Goal: Information Seeking & Learning: Learn about a topic

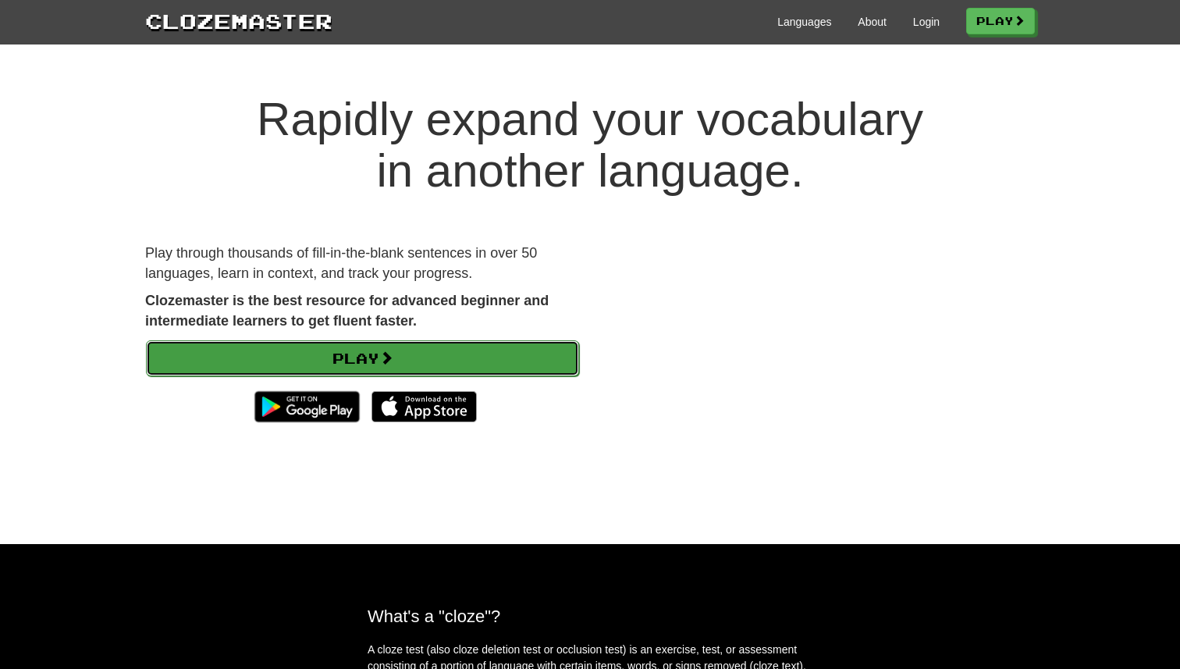
click at [376, 354] on link "Play" at bounding box center [362, 358] width 433 height 36
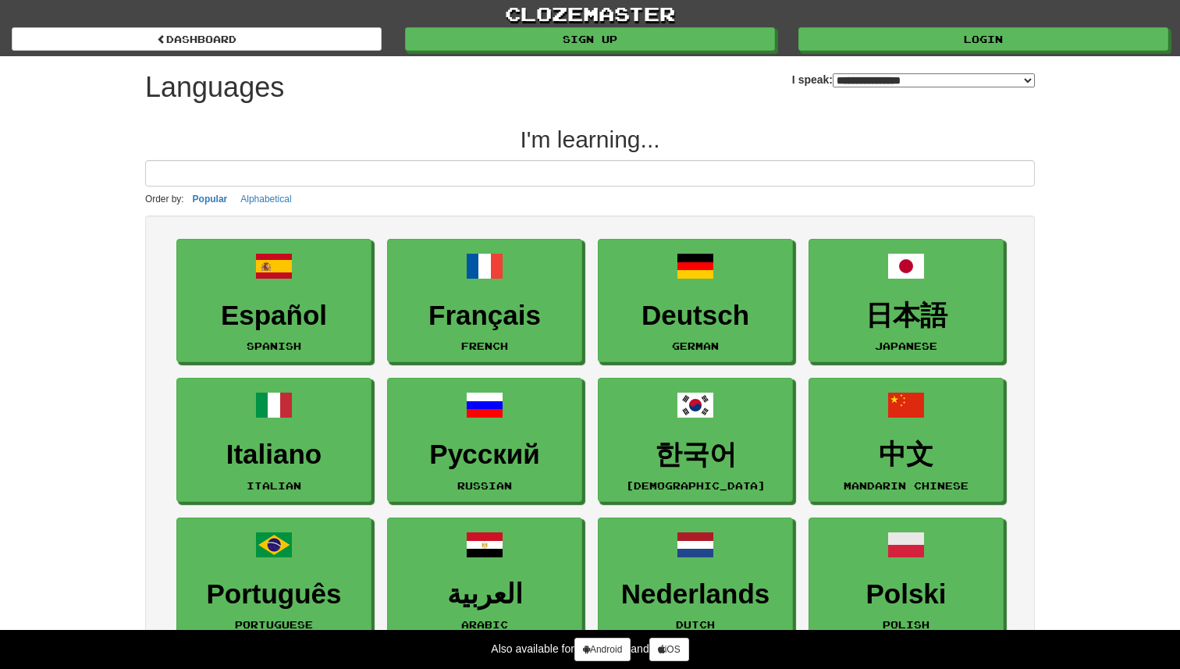
select select "*******"
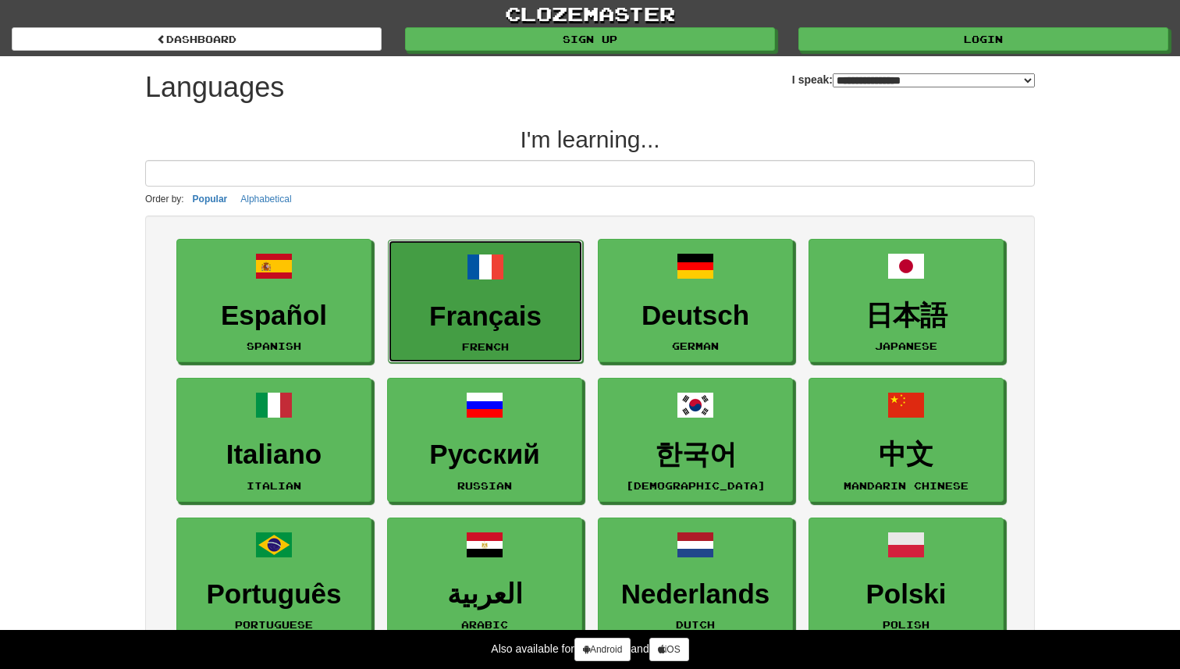
click at [504, 301] on h3 "Français" at bounding box center [485, 316] width 178 height 30
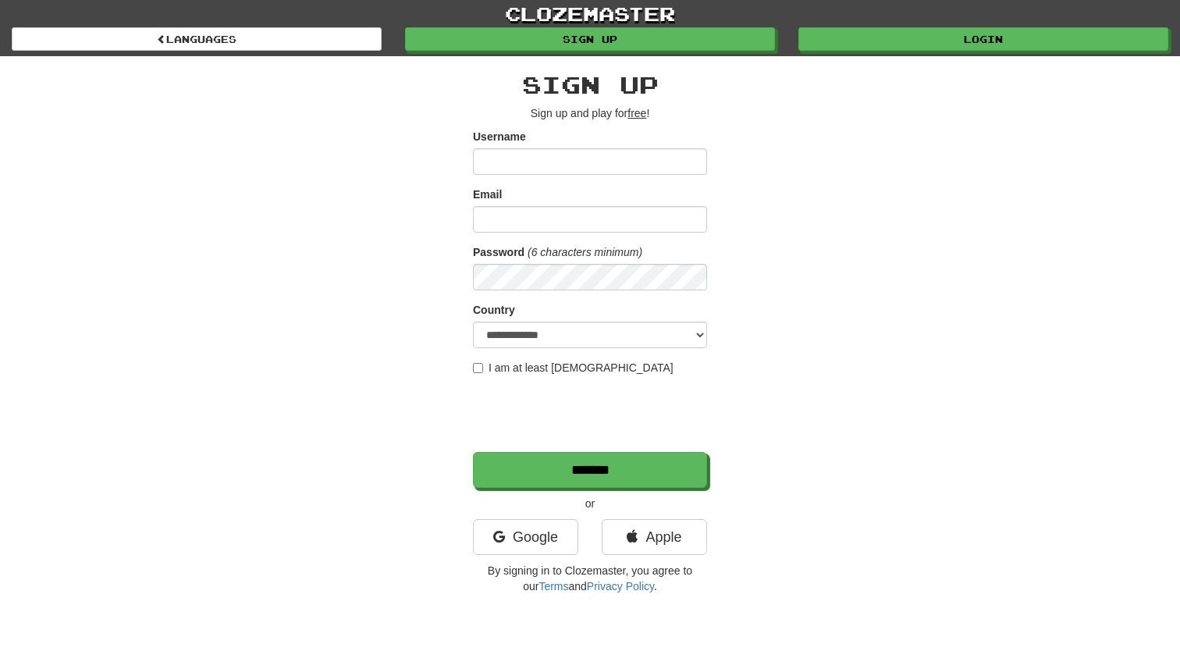
click at [549, 173] on input "Username" at bounding box center [590, 161] width 234 height 27
type input "**********"
click at [497, 375] on form "**********" at bounding box center [590, 308] width 234 height 359
click at [486, 364] on label "I am at least 16 years old" at bounding box center [573, 368] width 201 height 16
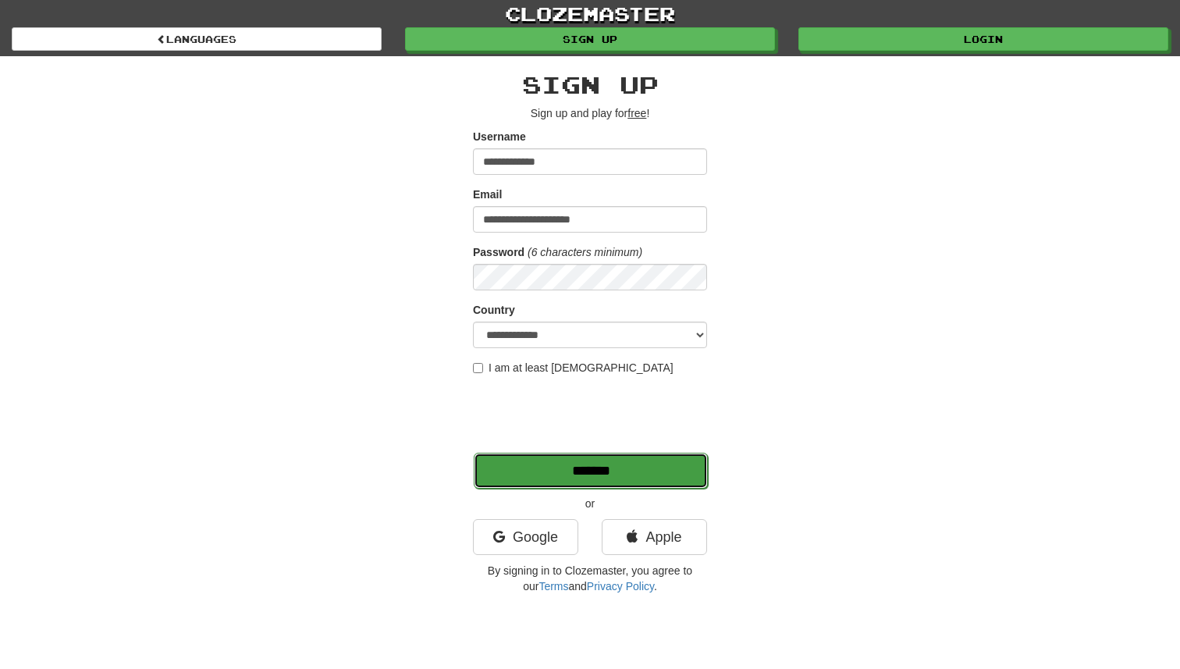
click at [603, 472] on input "*******" at bounding box center [591, 471] width 234 height 36
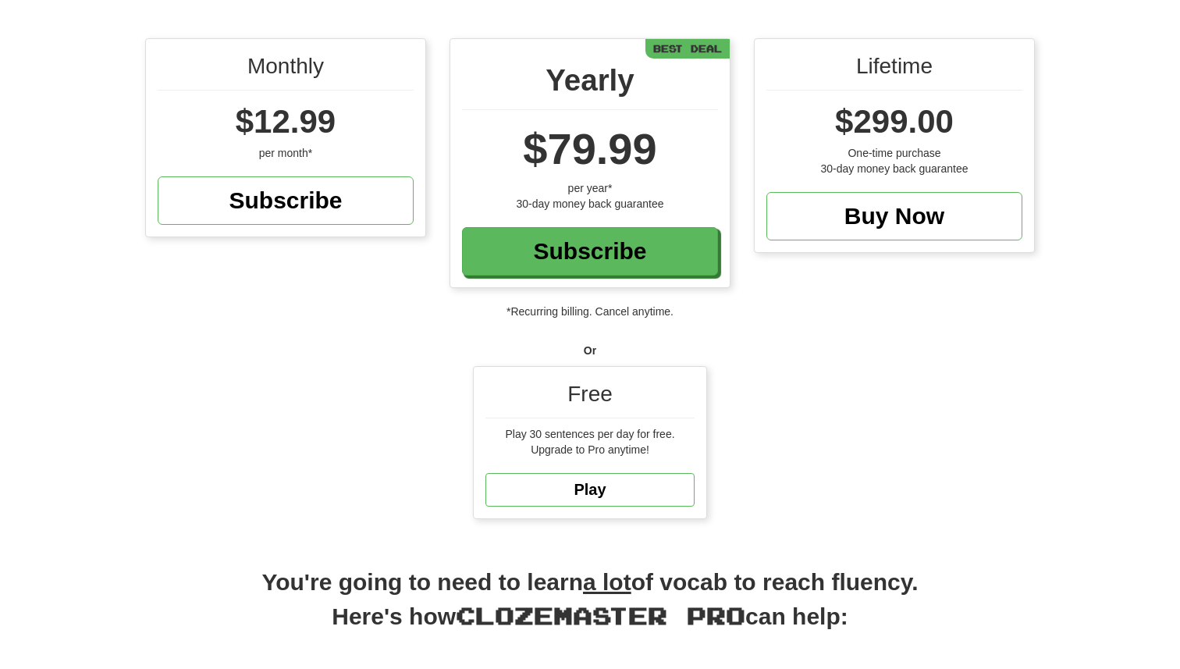
scroll to position [151, 0]
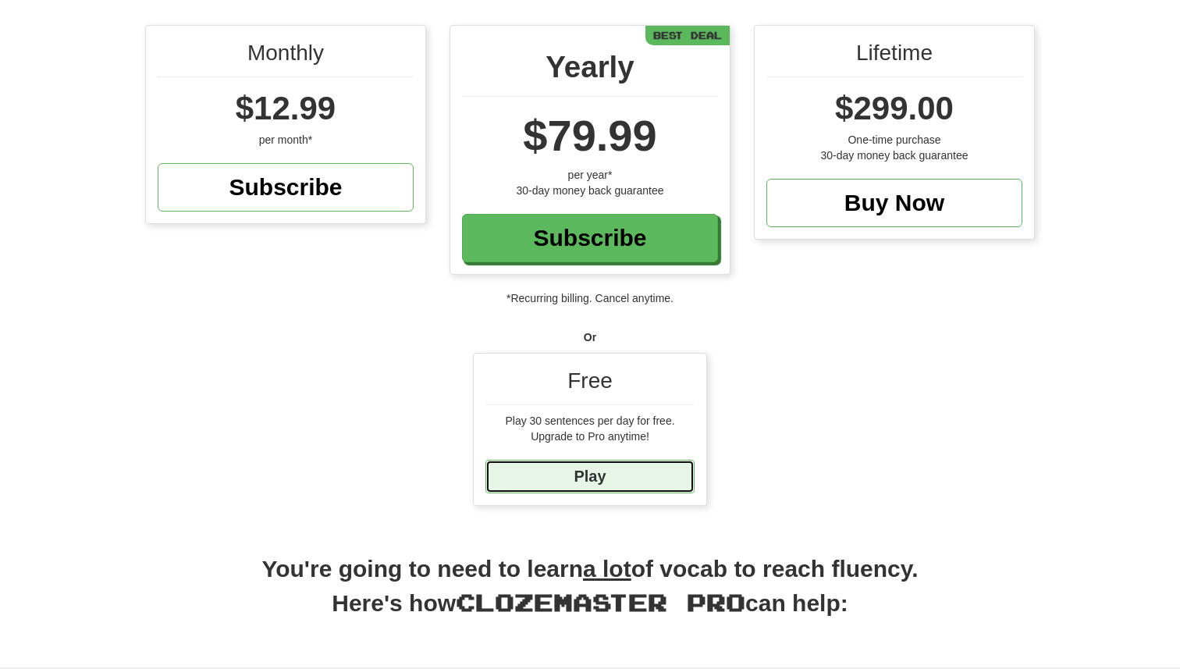
click at [604, 481] on link "Play" at bounding box center [589, 477] width 209 height 34
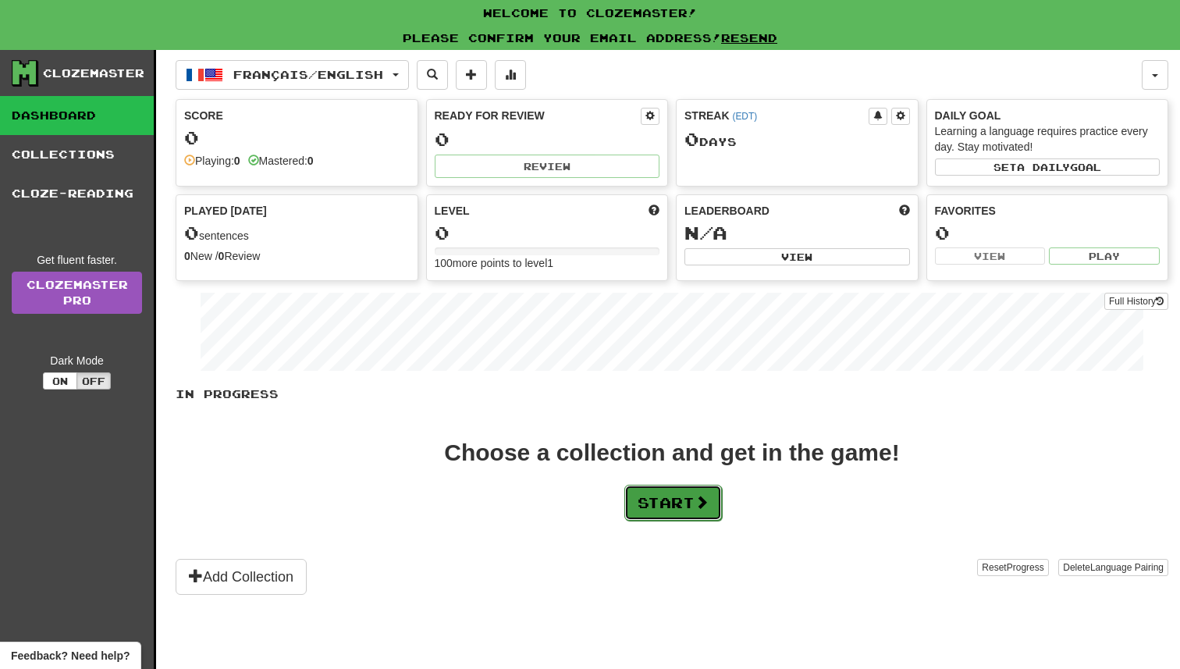
click at [662, 502] on button "Start" at bounding box center [673, 503] width 98 height 36
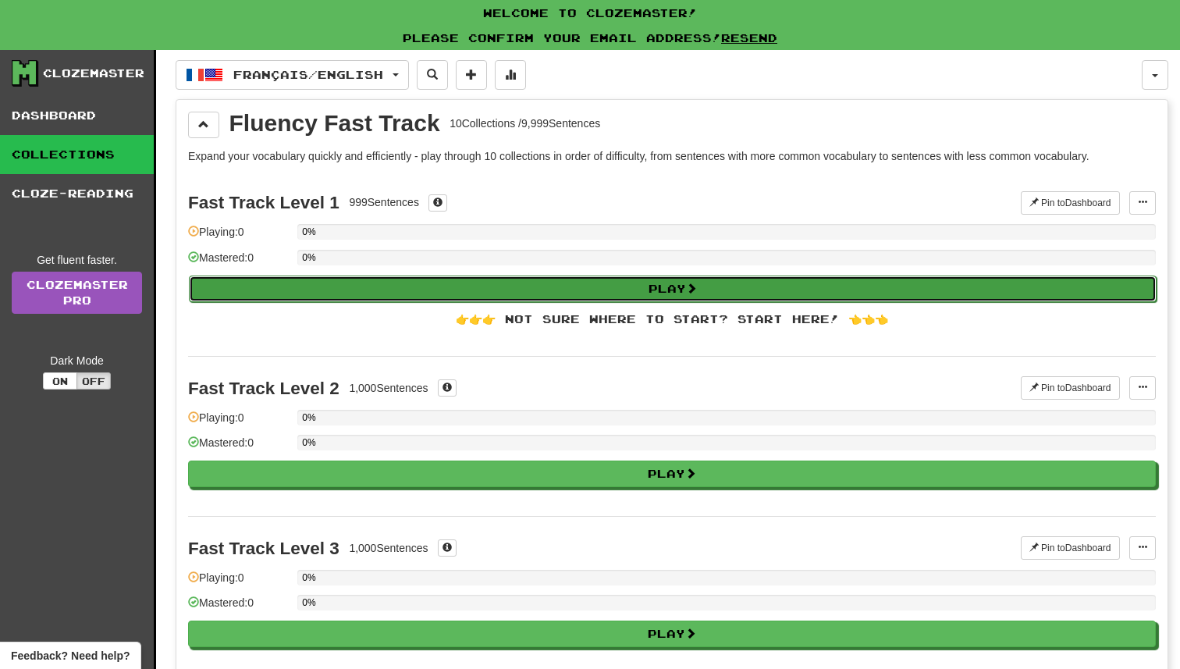
click at [539, 287] on button "Play" at bounding box center [673, 289] width 968 height 27
select select "**"
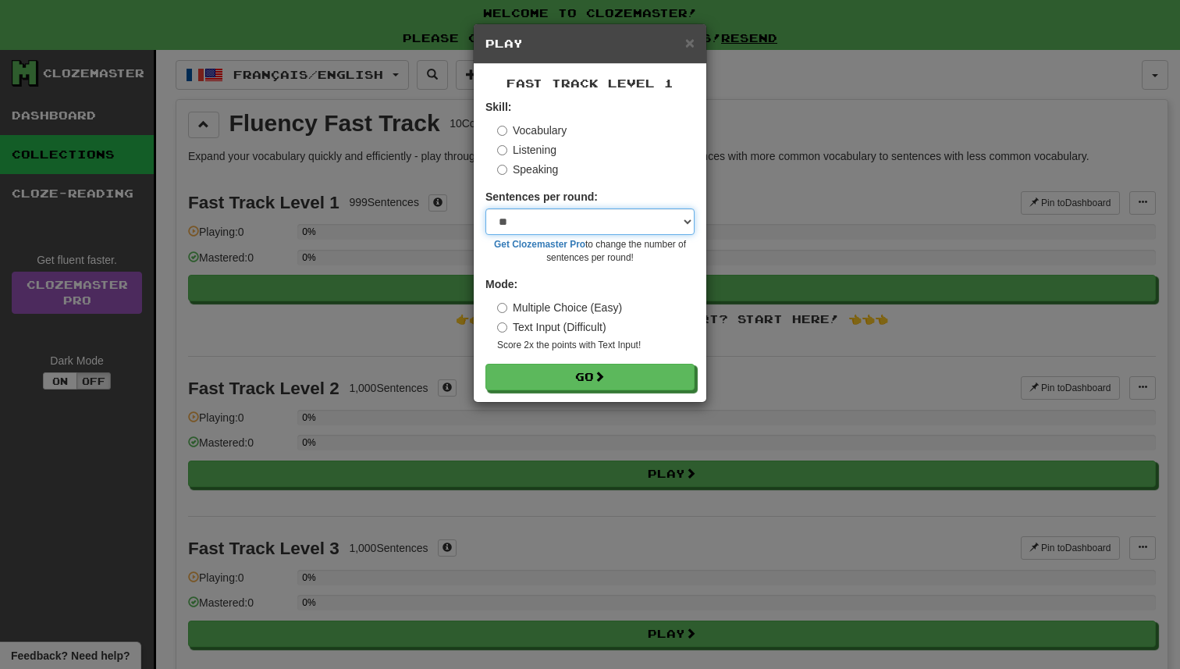
click at [581, 211] on select "* ** ** ** ** ** *** ********" at bounding box center [589, 221] width 209 height 27
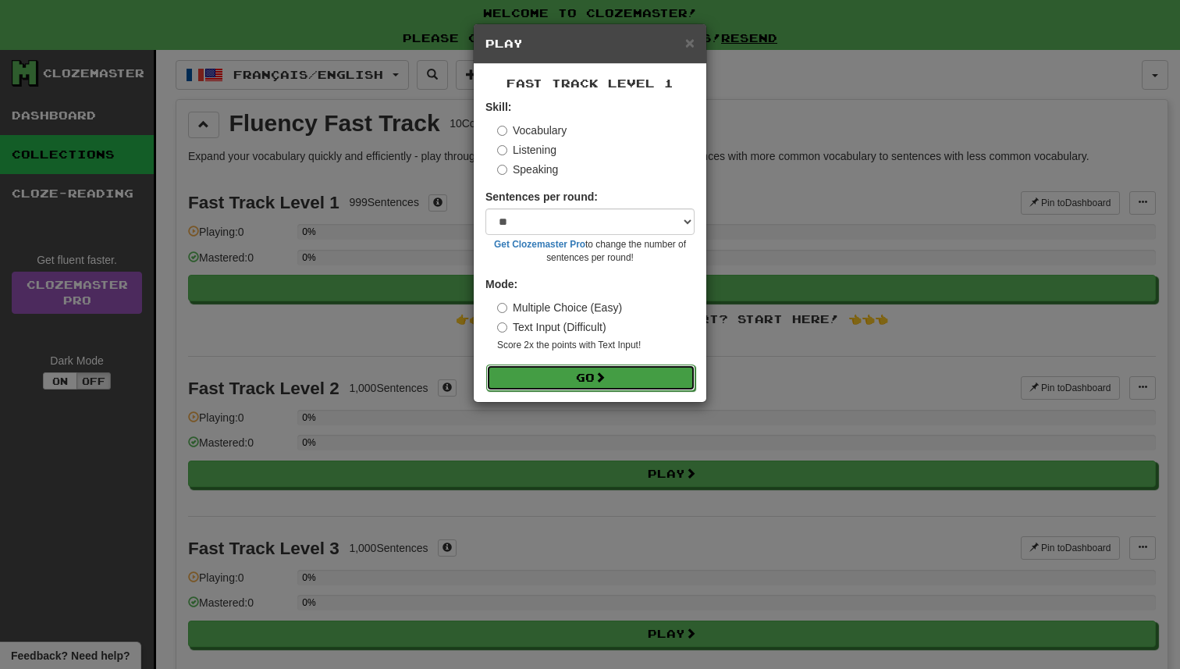
click at [605, 384] on button "Go" at bounding box center [590, 377] width 209 height 27
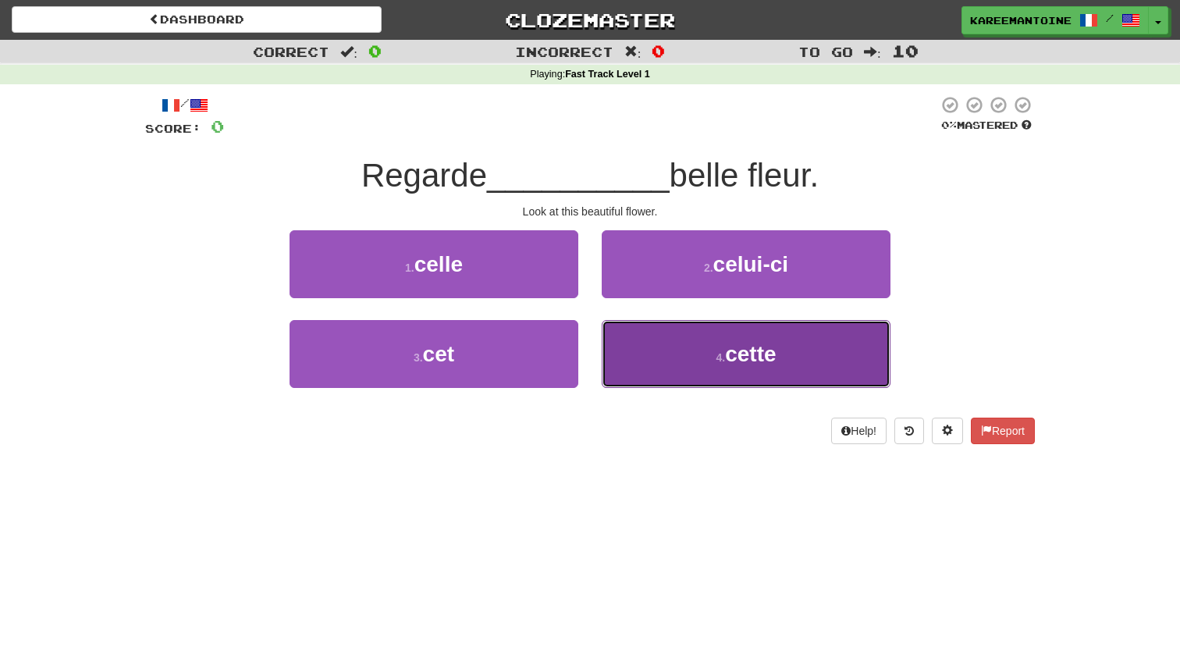
click at [709, 344] on button "4 . cette" at bounding box center [746, 354] width 289 height 68
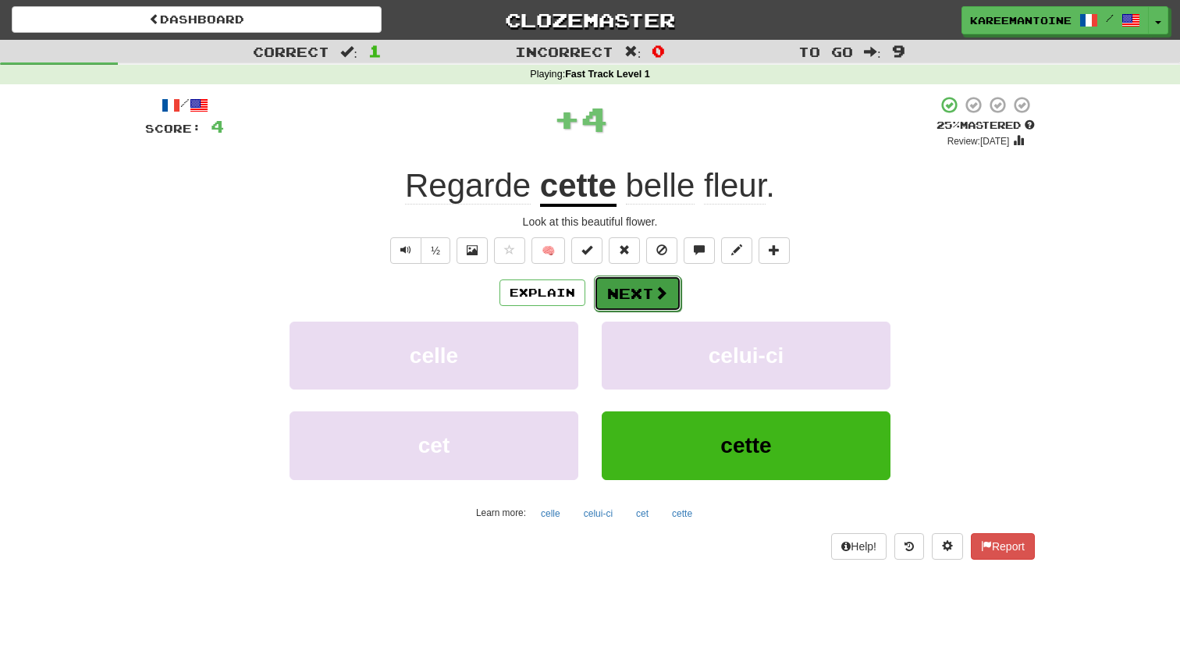
click at [640, 283] on button "Next" at bounding box center [637, 294] width 87 height 36
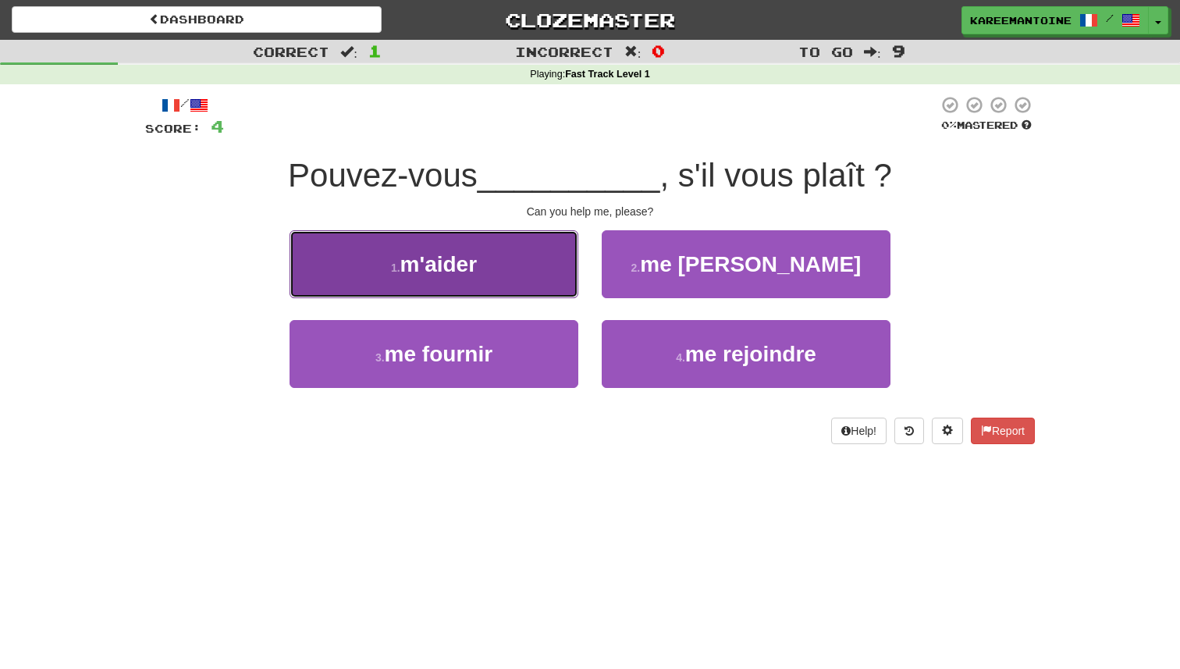
click at [484, 286] on button "1 . m'aider" at bounding box center [434, 264] width 289 height 68
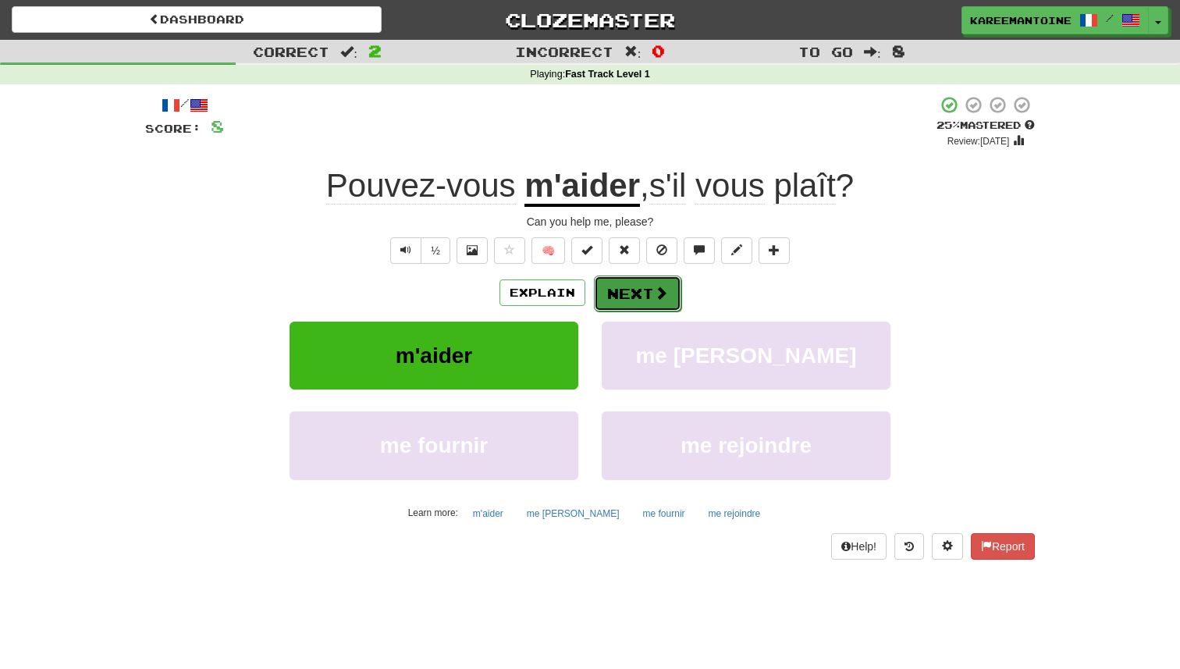
click at [623, 284] on button "Next" at bounding box center [637, 294] width 87 height 36
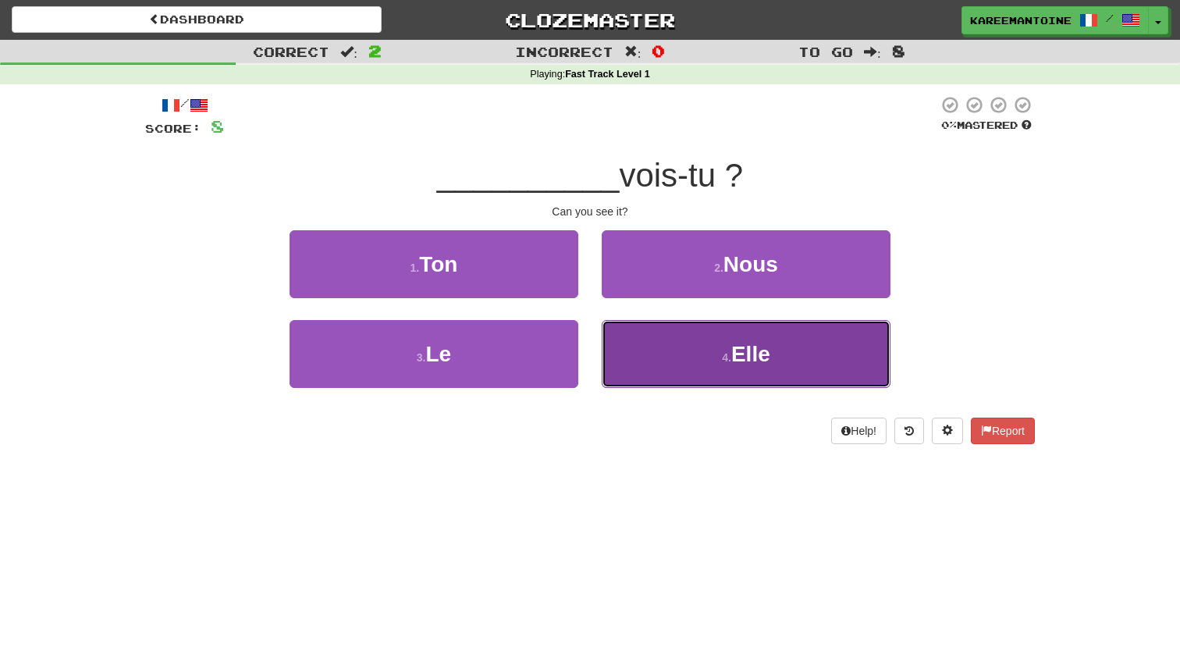
click at [620, 349] on button "4 . Elle" at bounding box center [746, 354] width 289 height 68
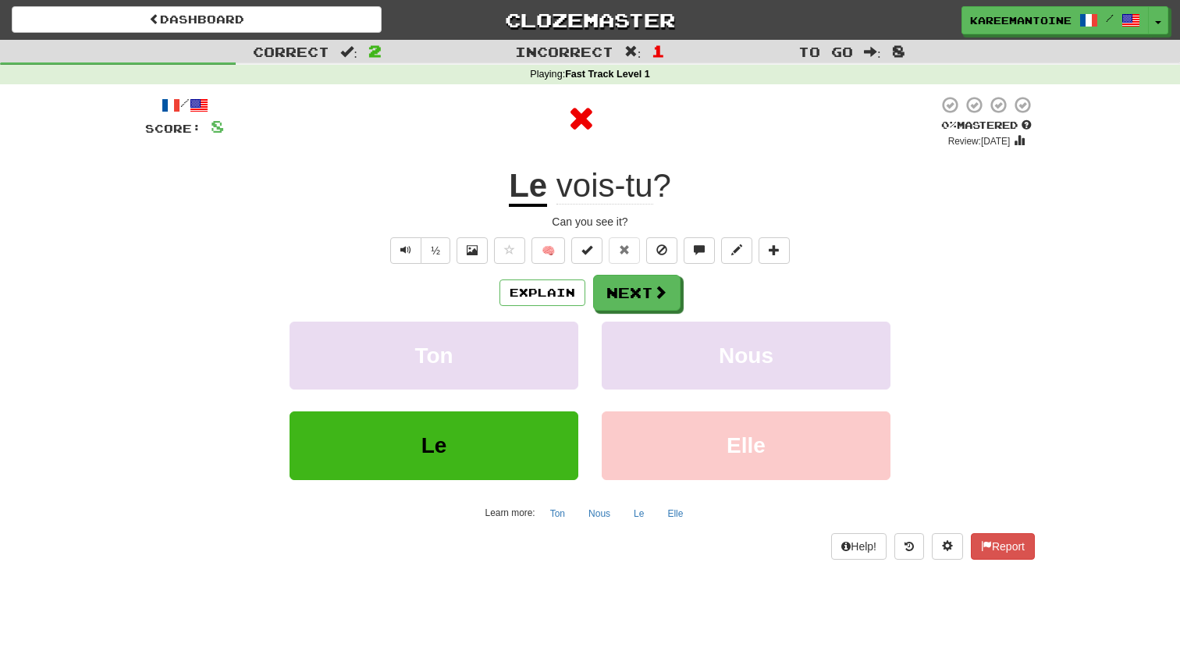
click at [663, 313] on div "Explain Next Ton Nous Le Elle Learn more: Ton Nous Le Elle" at bounding box center [590, 400] width 890 height 251
click at [660, 302] on button "Next" at bounding box center [637, 294] width 87 height 36
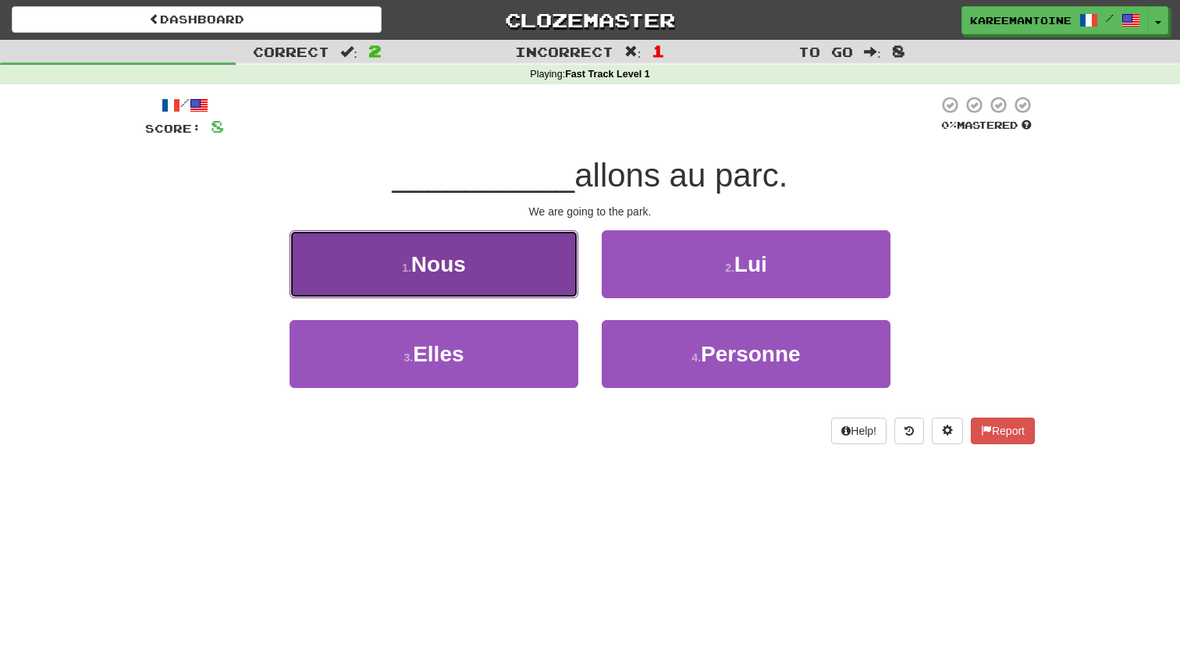
click at [491, 283] on button "1 . Nous" at bounding box center [434, 264] width 289 height 68
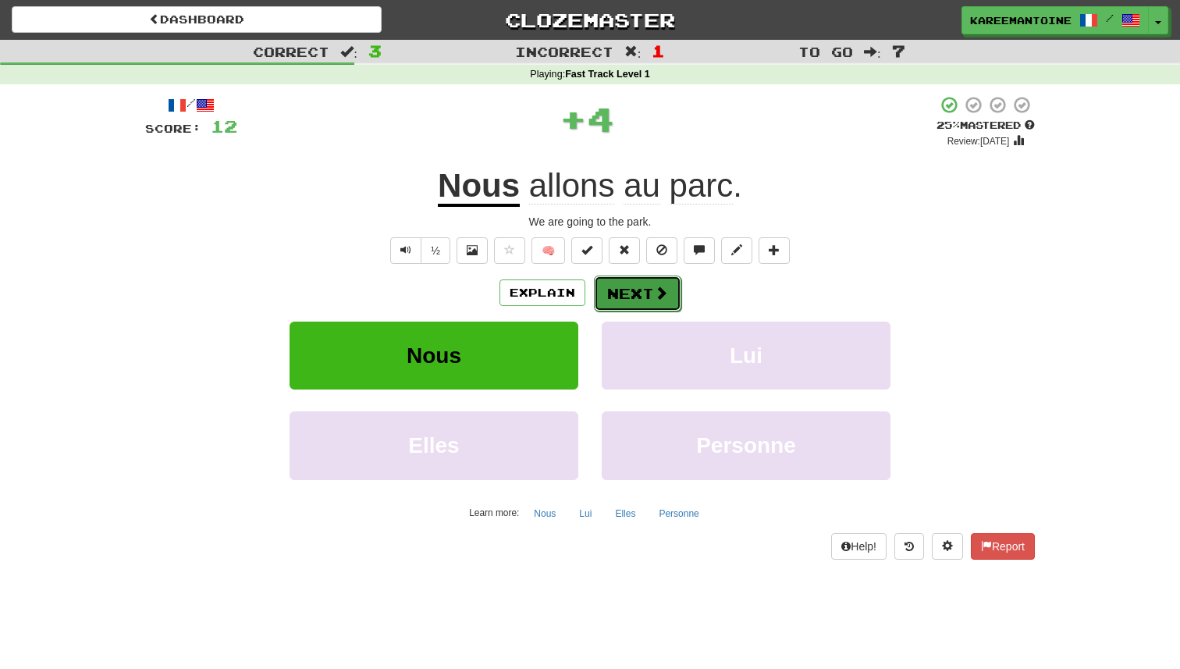
click at [628, 288] on button "Next" at bounding box center [637, 294] width 87 height 36
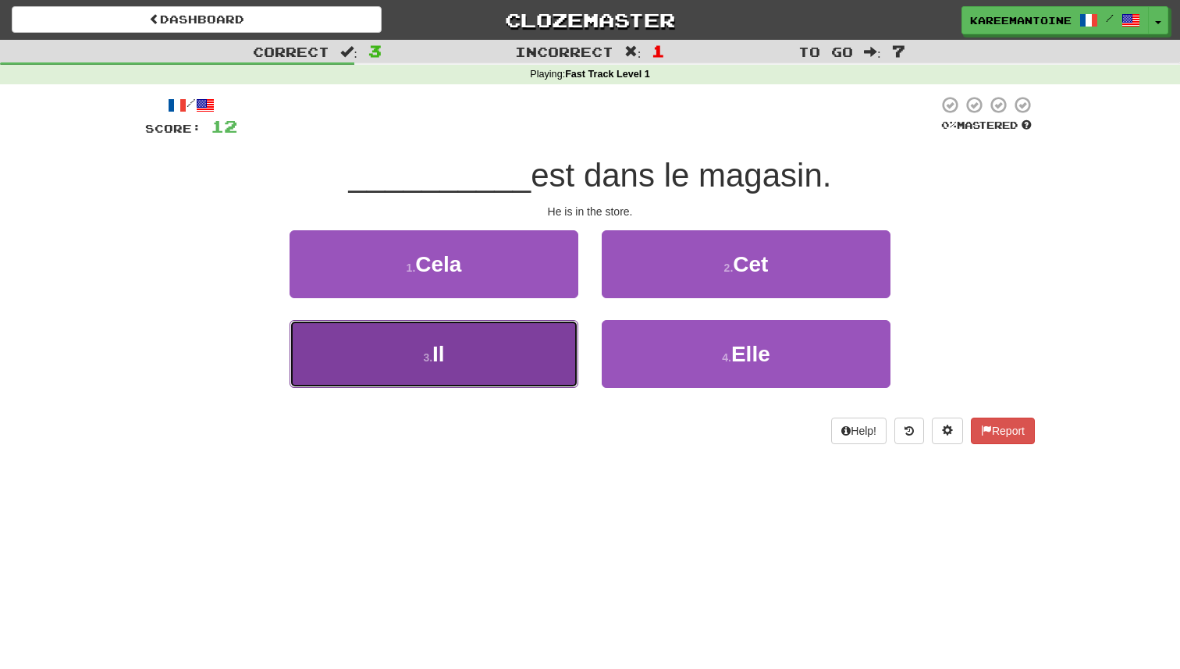
click at [513, 353] on button "3 . Il" at bounding box center [434, 354] width 289 height 68
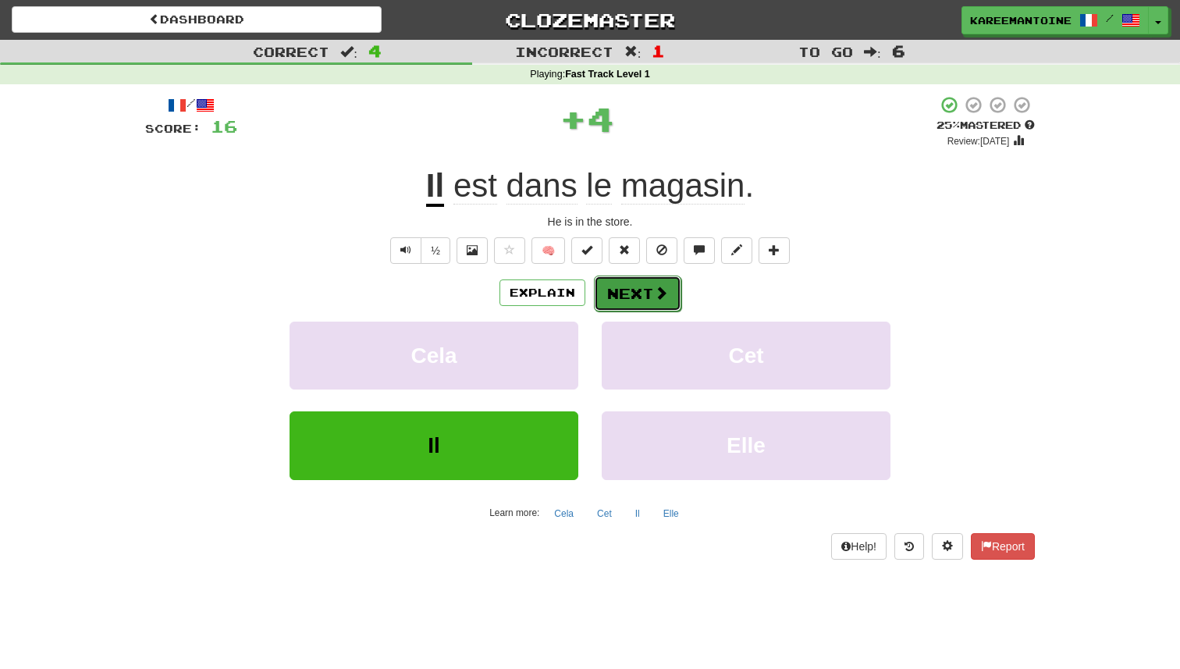
click at [628, 278] on button "Next" at bounding box center [637, 294] width 87 height 36
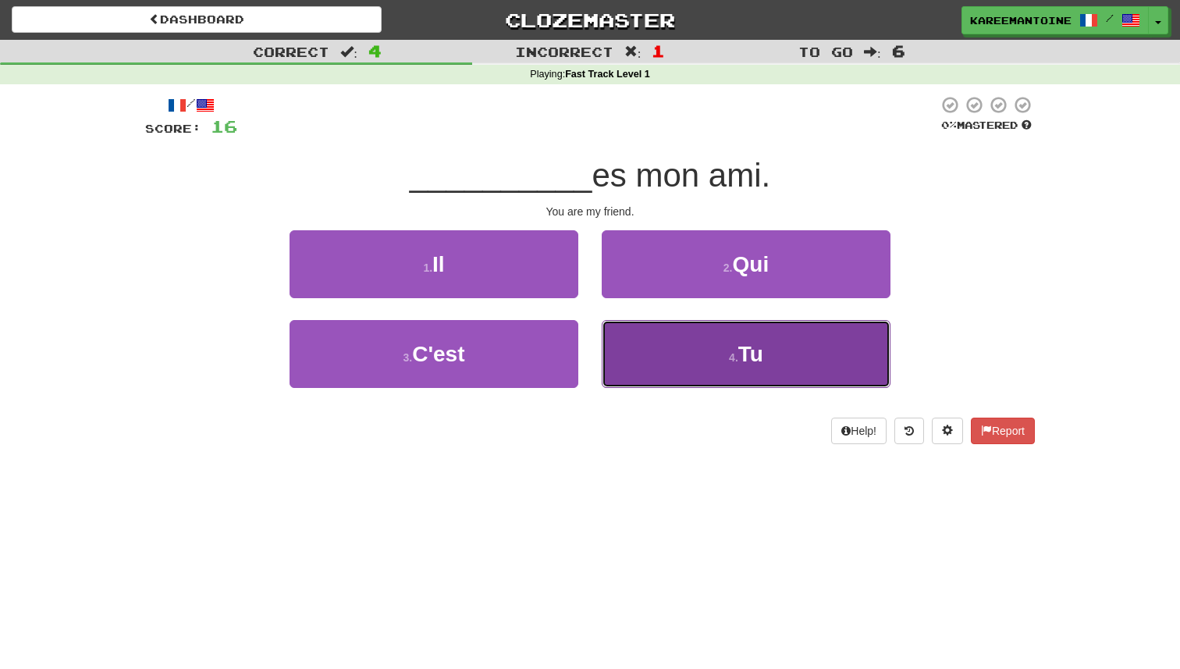
click at [688, 355] on button "4 . Tu" at bounding box center [746, 354] width 289 height 68
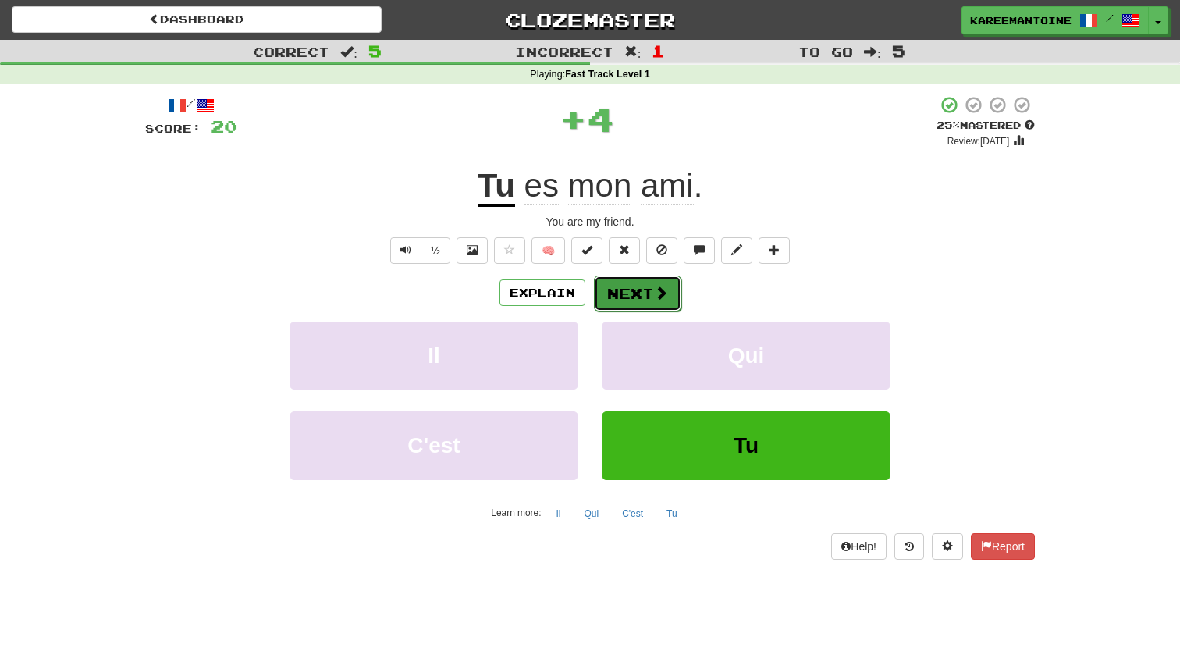
click at [626, 295] on button "Next" at bounding box center [637, 294] width 87 height 36
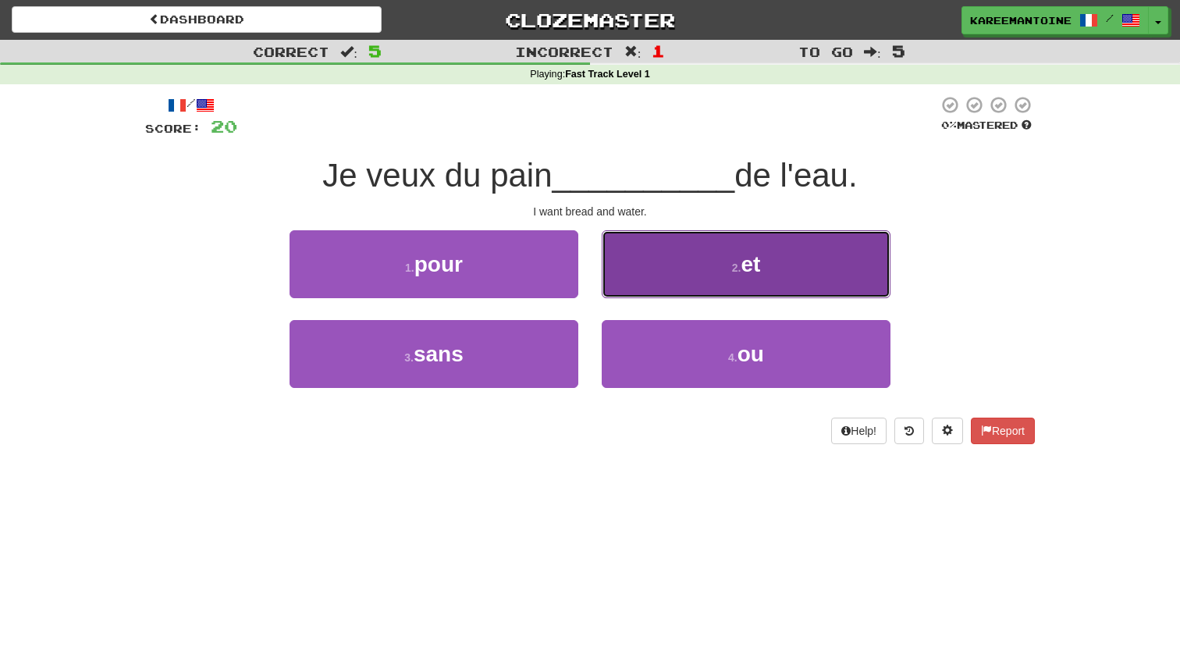
click at [645, 279] on button "2 . et" at bounding box center [746, 264] width 289 height 68
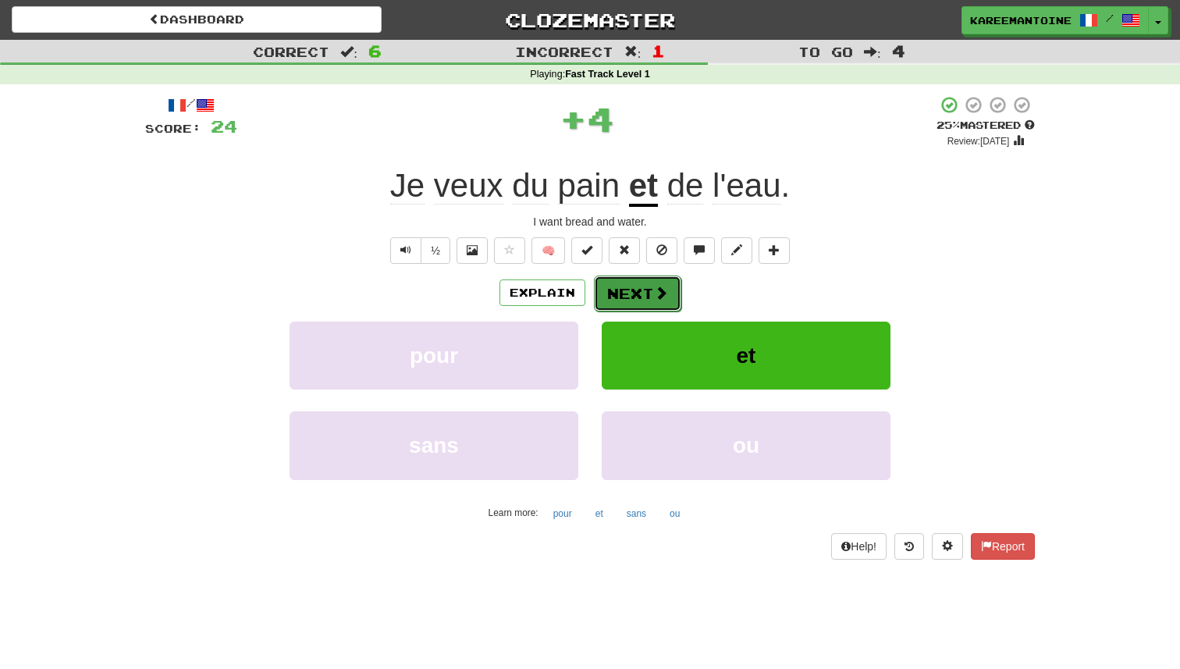
click at [625, 298] on button "Next" at bounding box center [637, 294] width 87 height 36
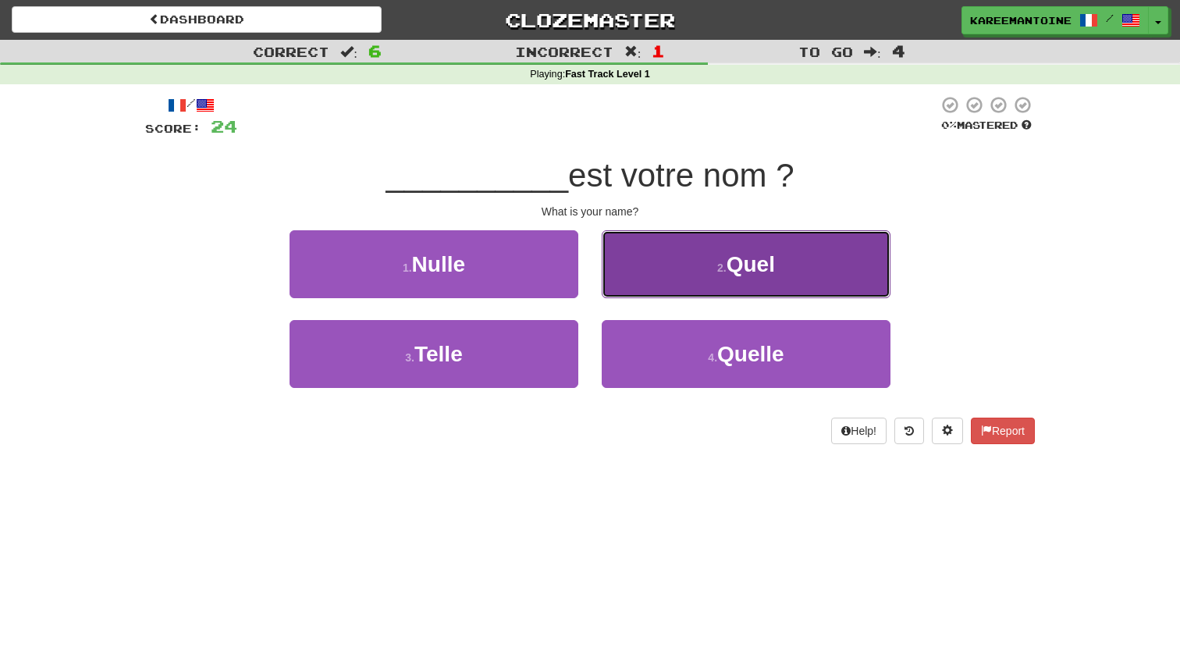
click at [666, 263] on button "2 . Quel" at bounding box center [746, 264] width 289 height 68
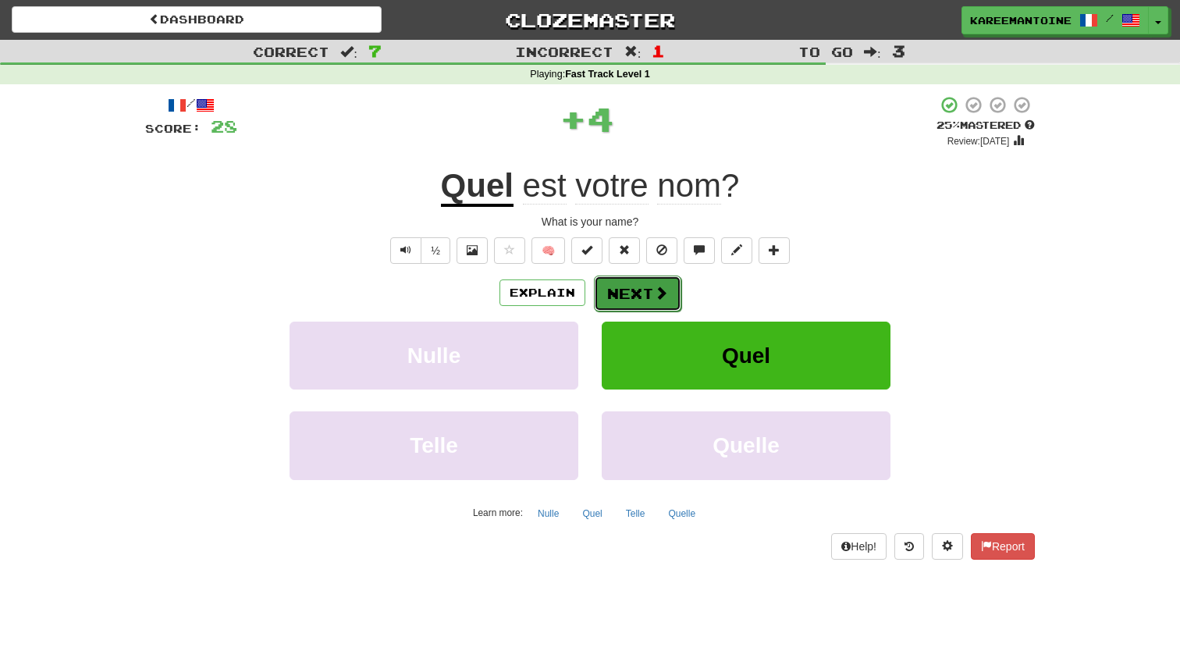
click at [650, 286] on button "Next" at bounding box center [637, 294] width 87 height 36
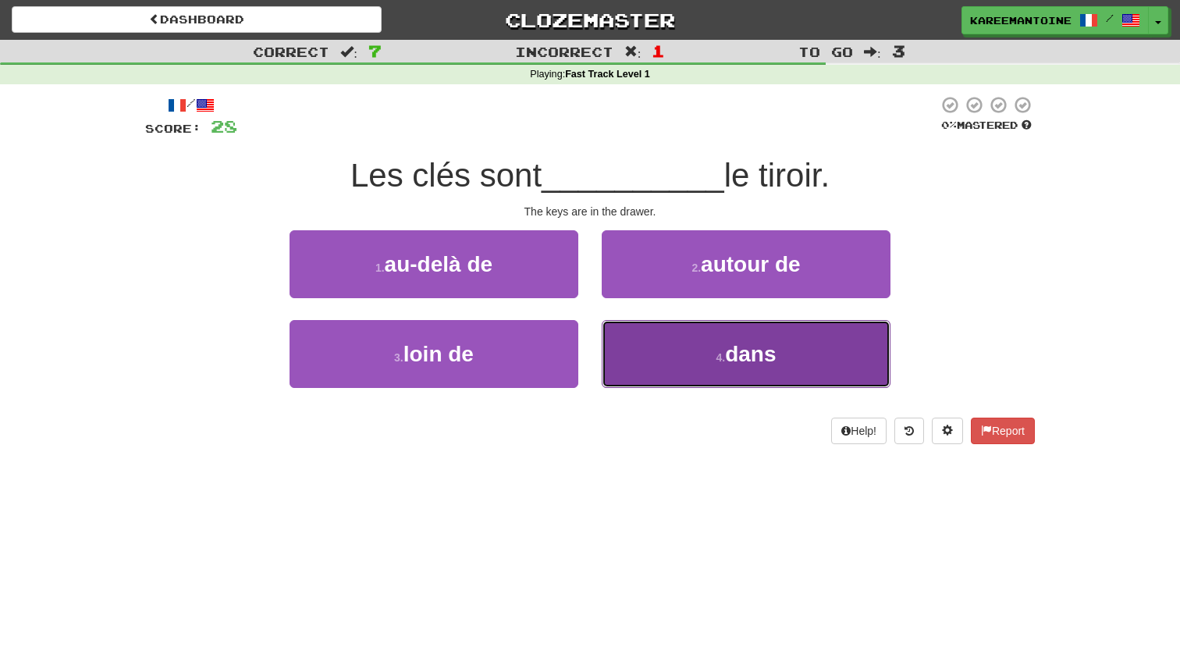
click at [692, 363] on button "4 . dans" at bounding box center [746, 354] width 289 height 68
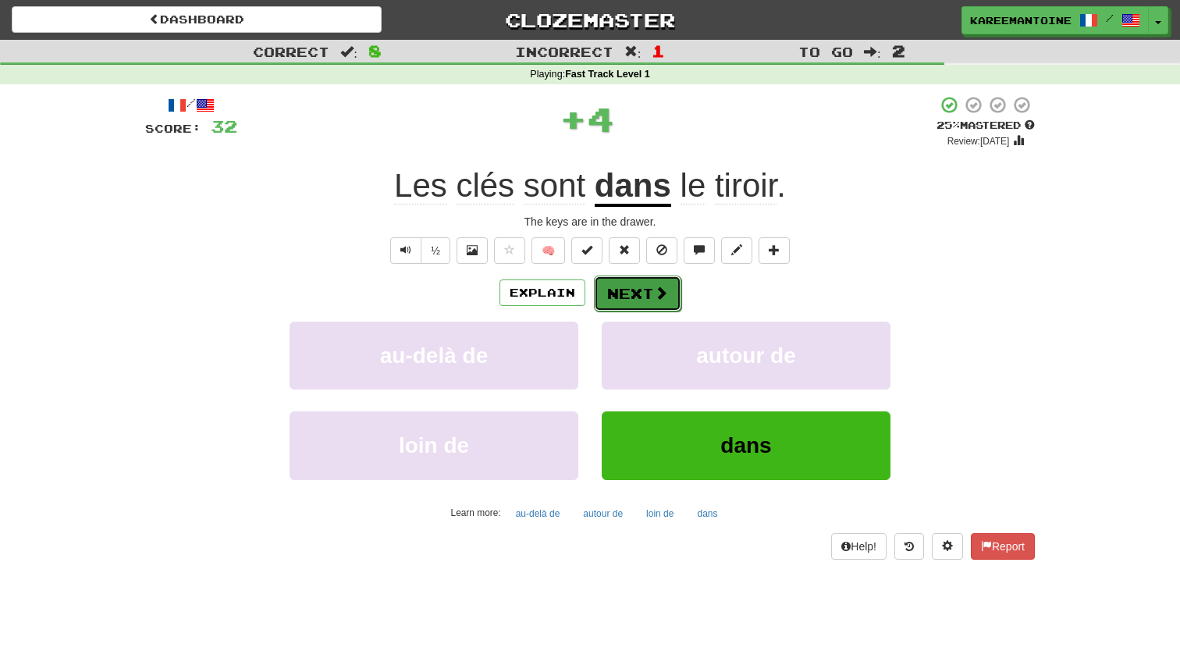
click at [654, 287] on span at bounding box center [661, 293] width 14 height 14
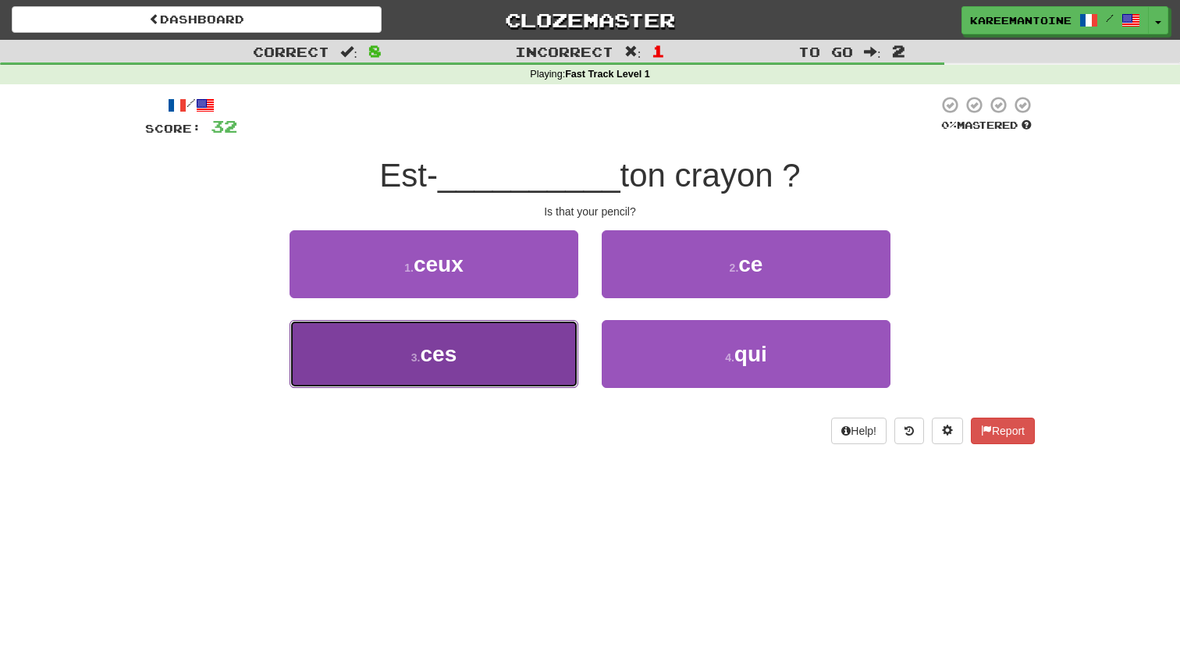
click at [464, 361] on button "3 . ces" at bounding box center [434, 354] width 289 height 68
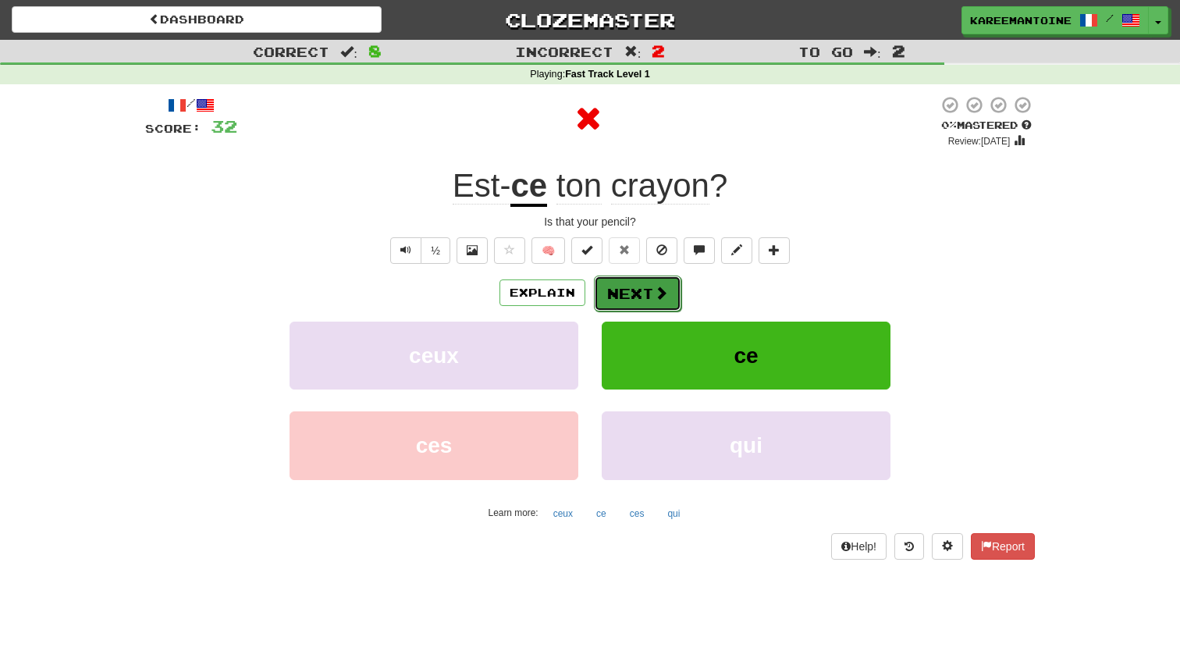
click at [660, 302] on button "Next" at bounding box center [637, 294] width 87 height 36
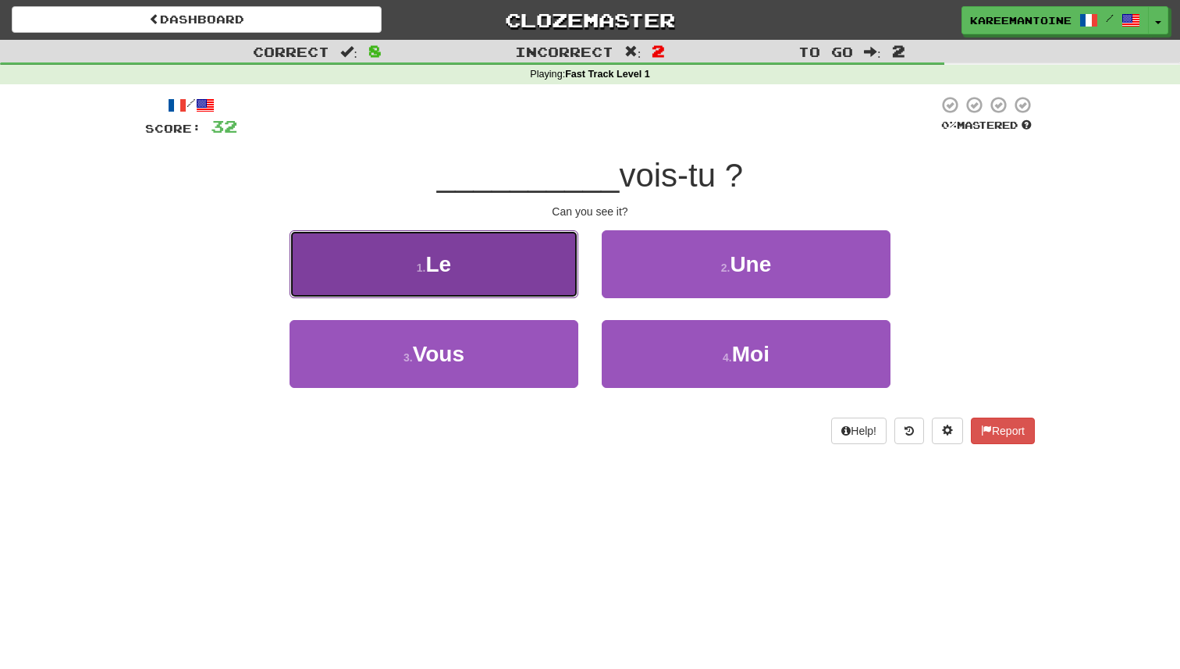
click at [514, 272] on button "1 . Le" at bounding box center [434, 264] width 289 height 68
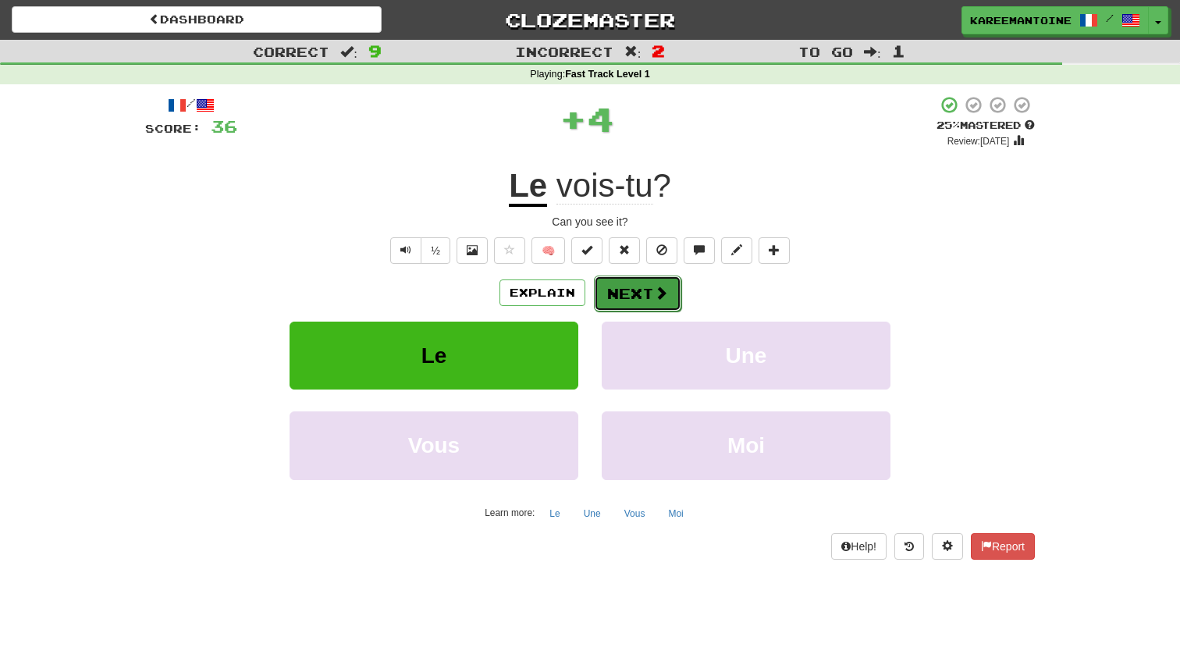
click at [641, 308] on button "Next" at bounding box center [637, 294] width 87 height 36
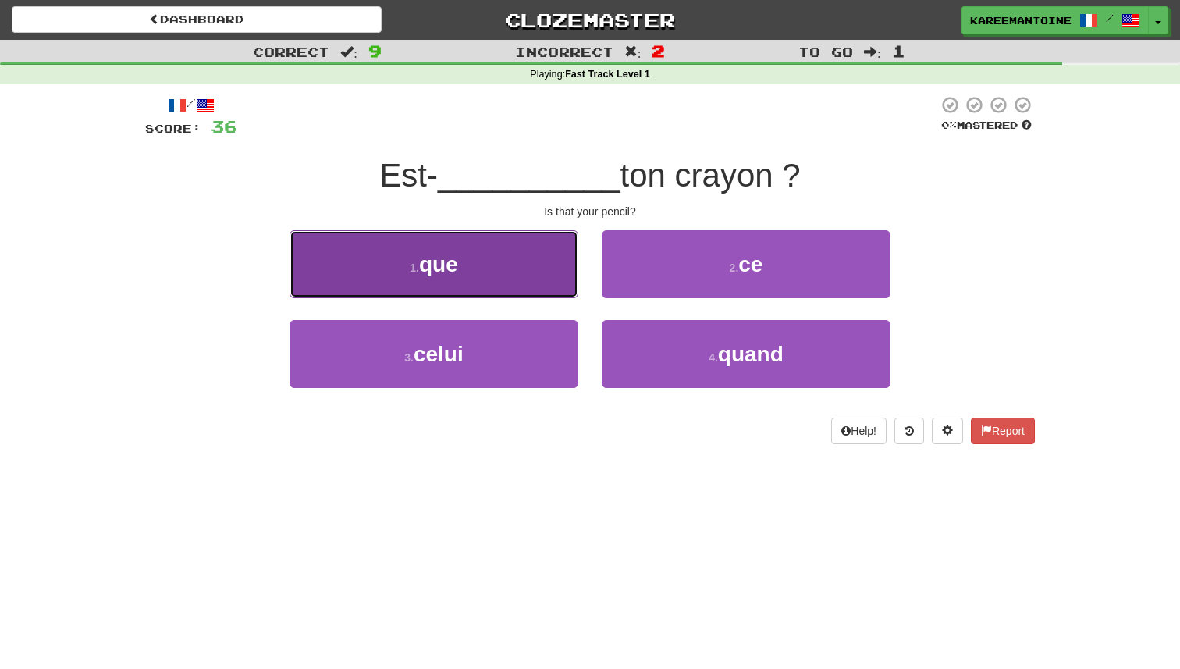
click at [535, 271] on button "1 . que" at bounding box center [434, 264] width 289 height 68
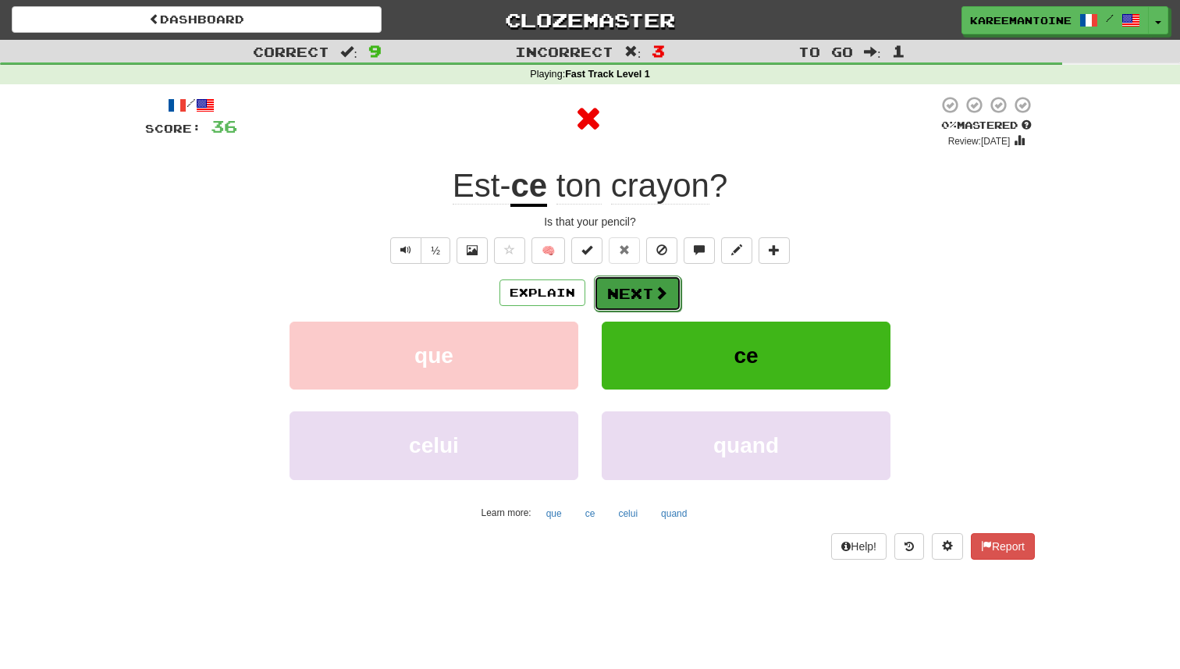
click at [620, 297] on button "Next" at bounding box center [637, 294] width 87 height 36
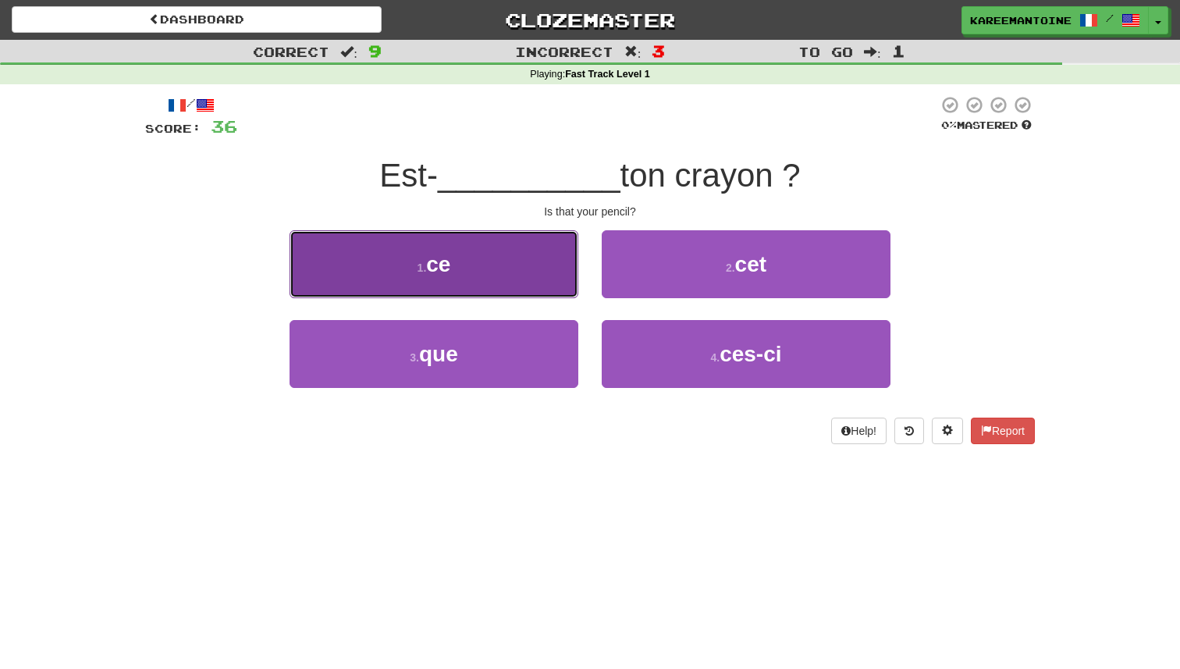
click at [533, 293] on button "1 . ce" at bounding box center [434, 264] width 289 height 68
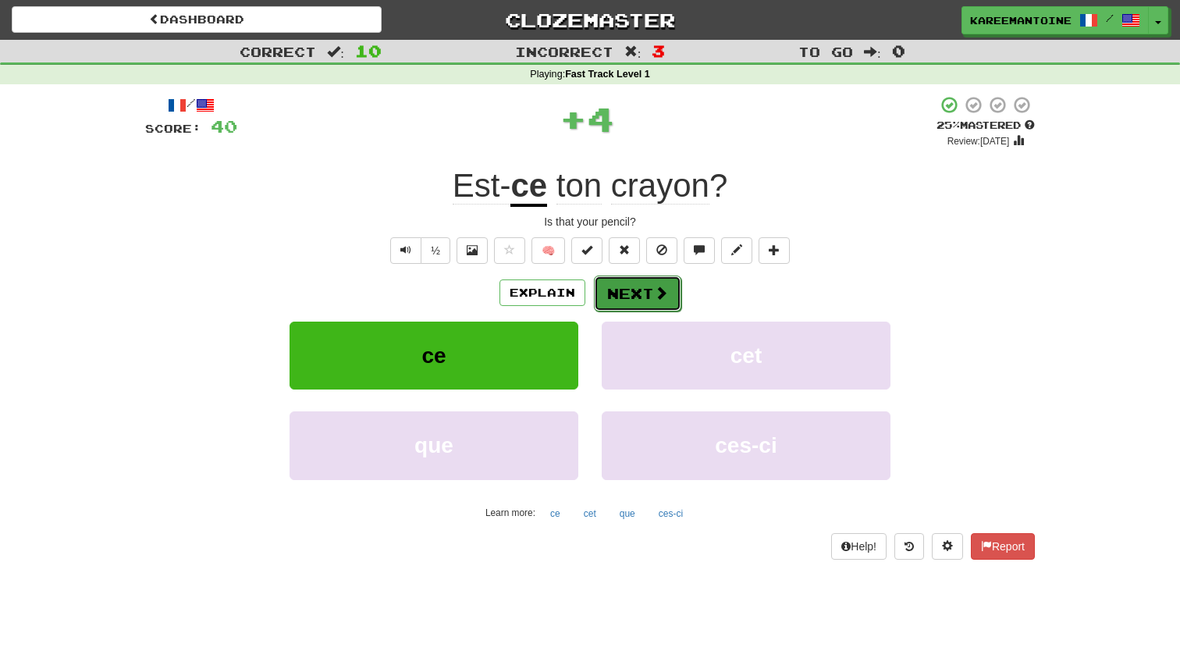
click at [617, 290] on button "Next" at bounding box center [637, 294] width 87 height 36
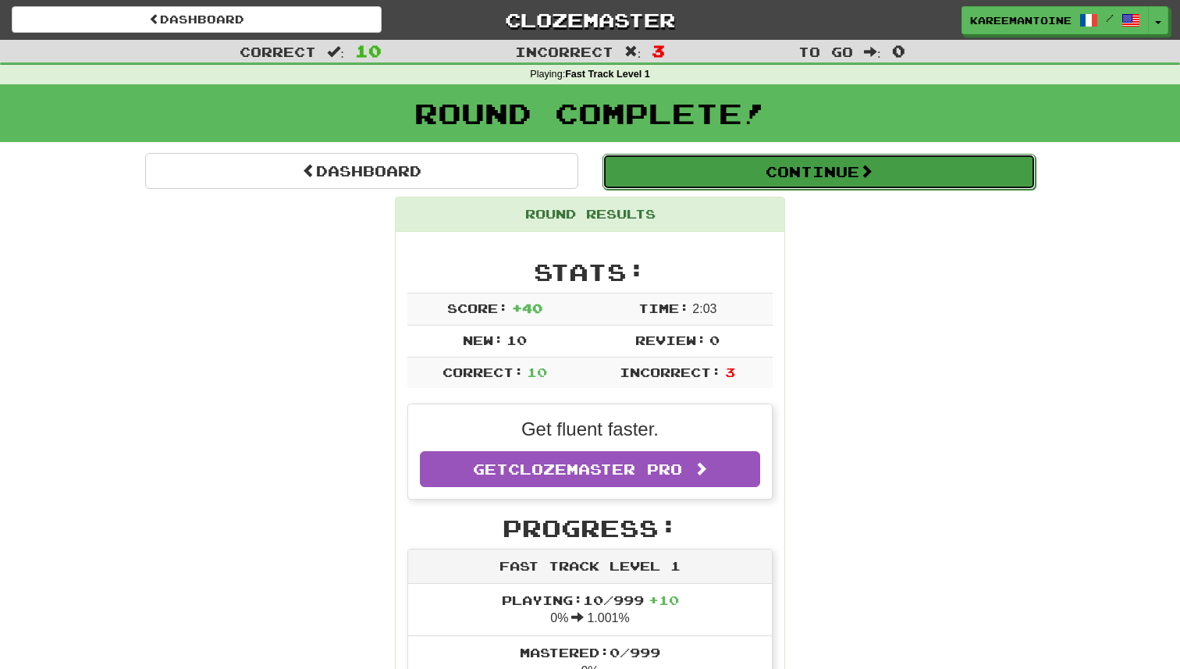
click at [674, 182] on button "Continue" at bounding box center [819, 172] width 433 height 36
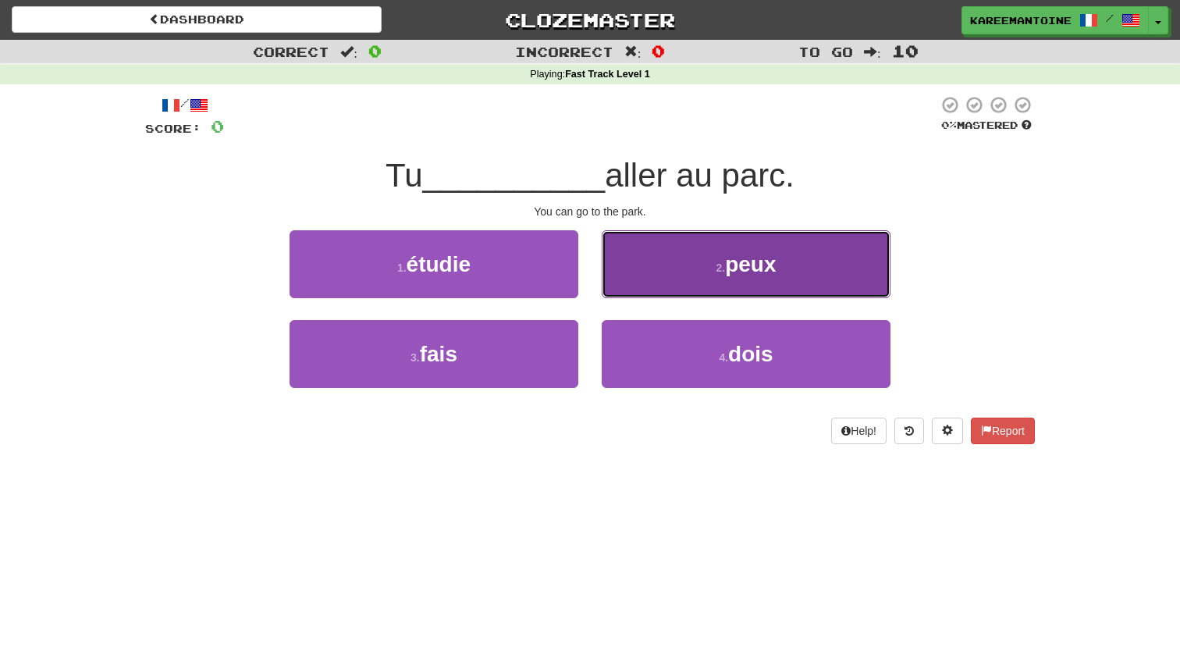
click at [685, 261] on button "2 . peux" at bounding box center [746, 264] width 289 height 68
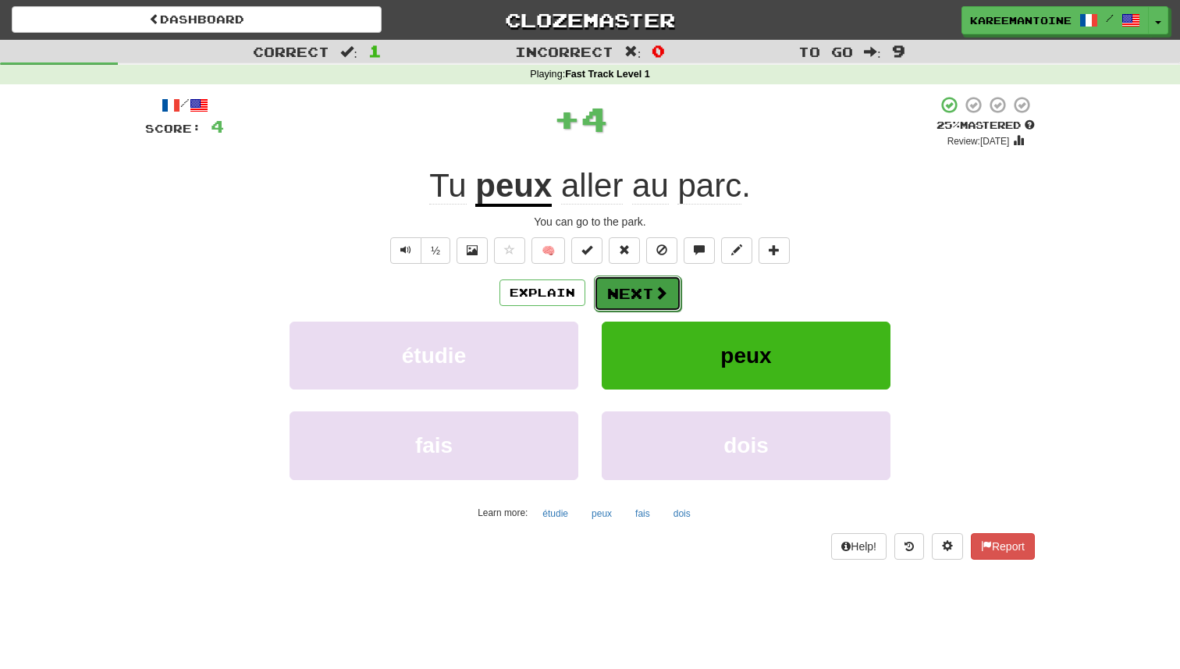
click at [643, 277] on button "Next" at bounding box center [637, 294] width 87 height 36
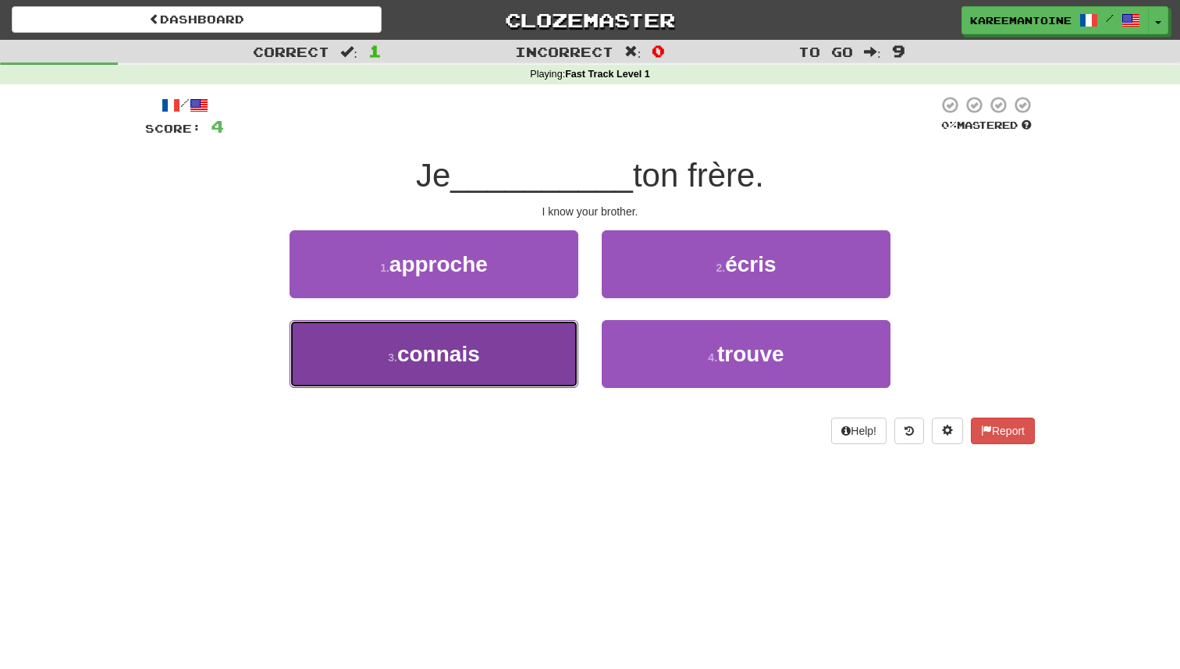
click at [500, 337] on button "3 . connais" at bounding box center [434, 354] width 289 height 68
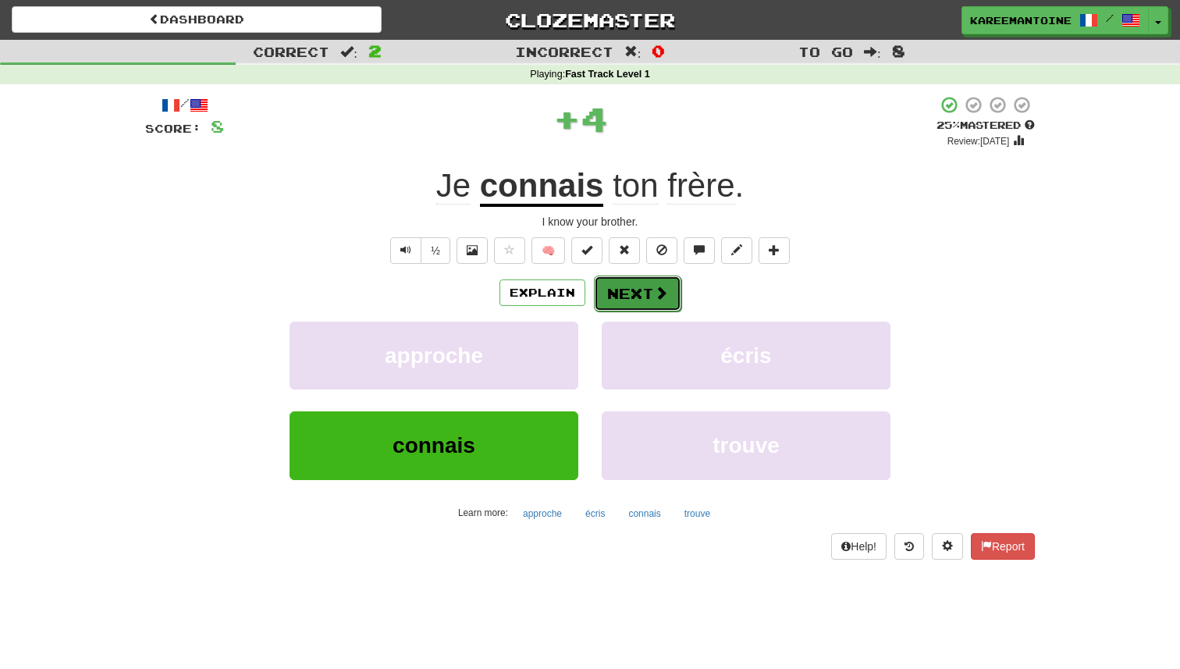
click at [617, 301] on button "Next" at bounding box center [637, 294] width 87 height 36
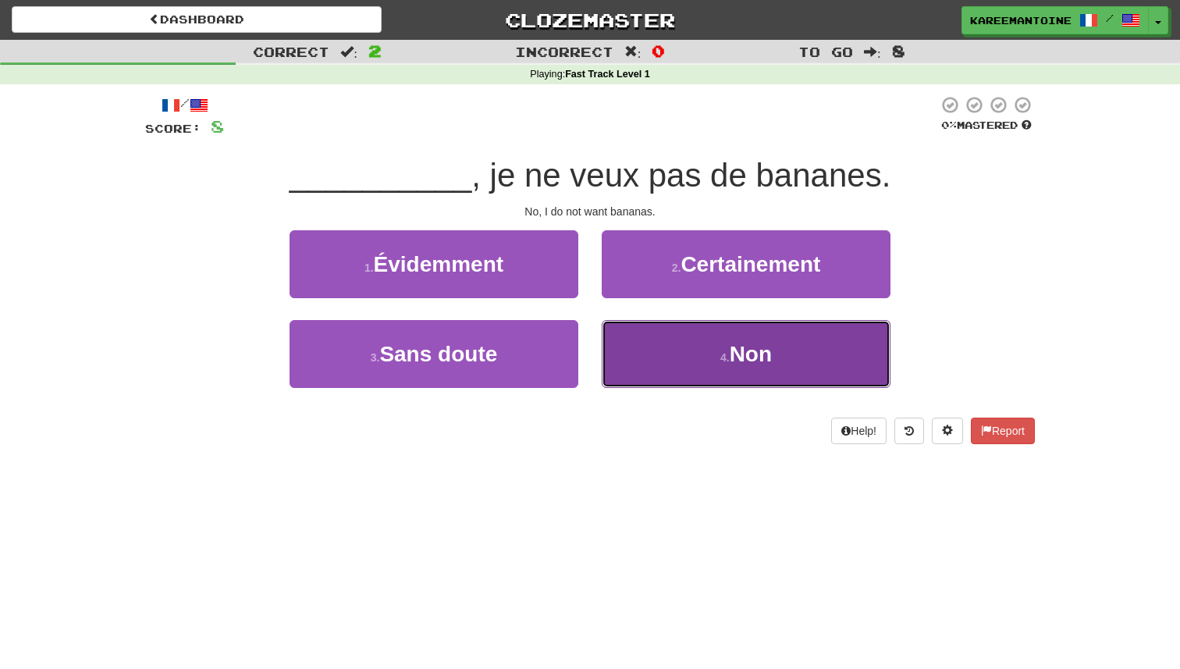
click at [663, 346] on button "4 . Non" at bounding box center [746, 354] width 289 height 68
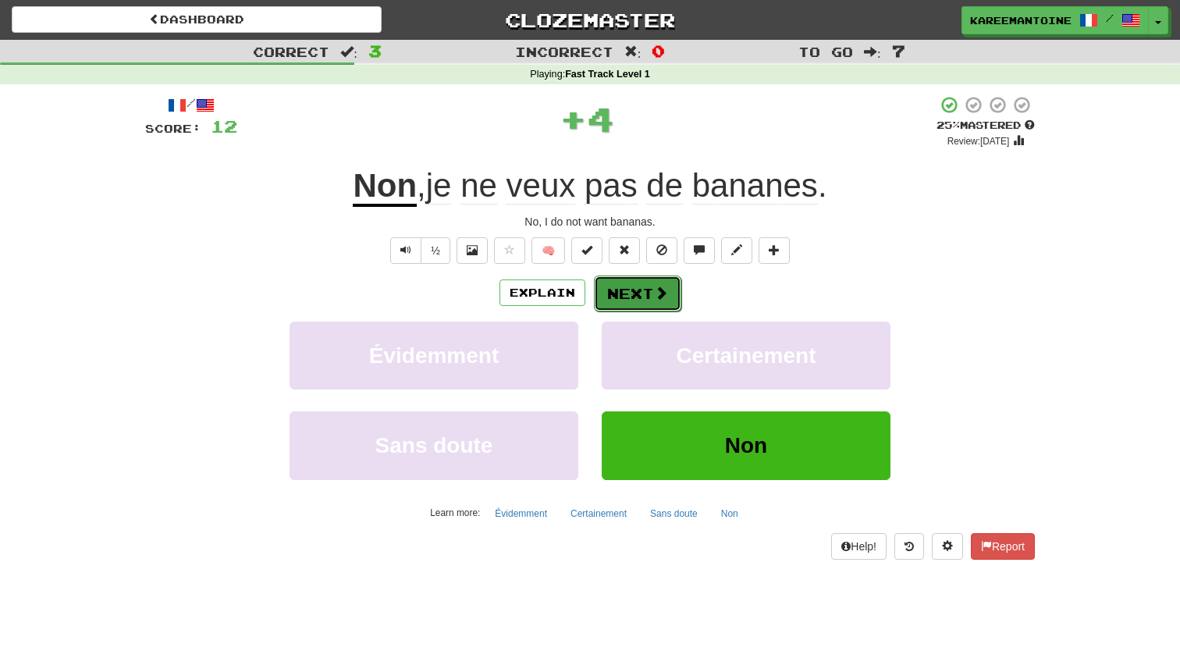
click at [627, 300] on button "Next" at bounding box center [637, 294] width 87 height 36
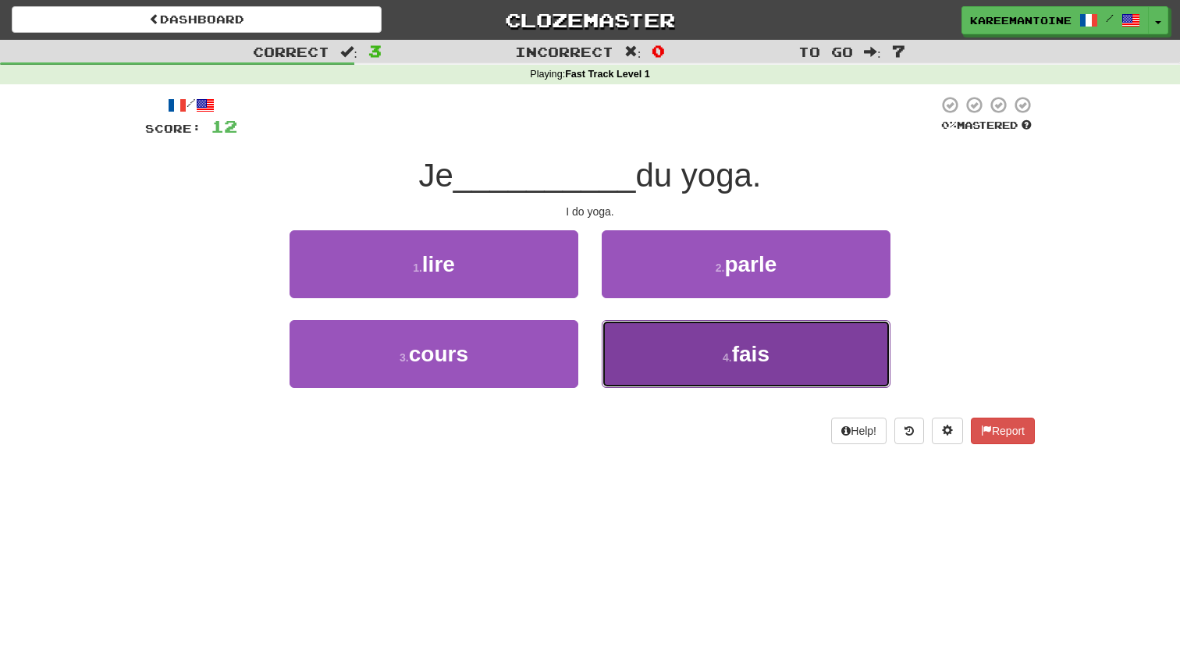
click at [706, 355] on button "4 . fais" at bounding box center [746, 354] width 289 height 68
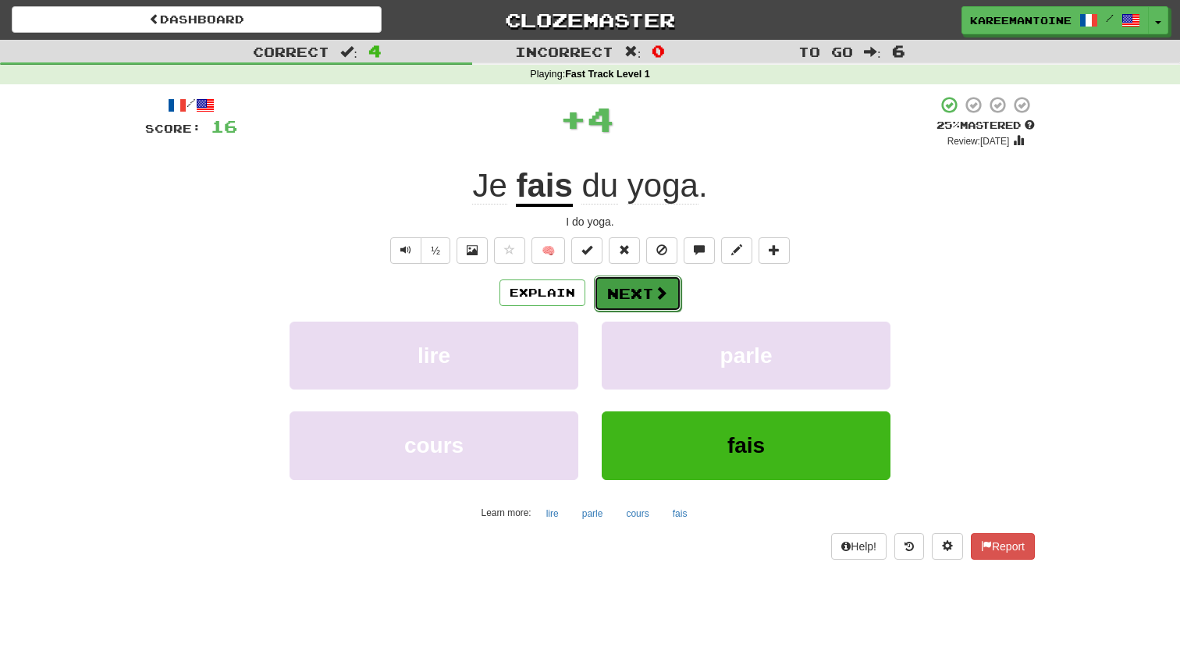
click at [644, 297] on button "Next" at bounding box center [637, 294] width 87 height 36
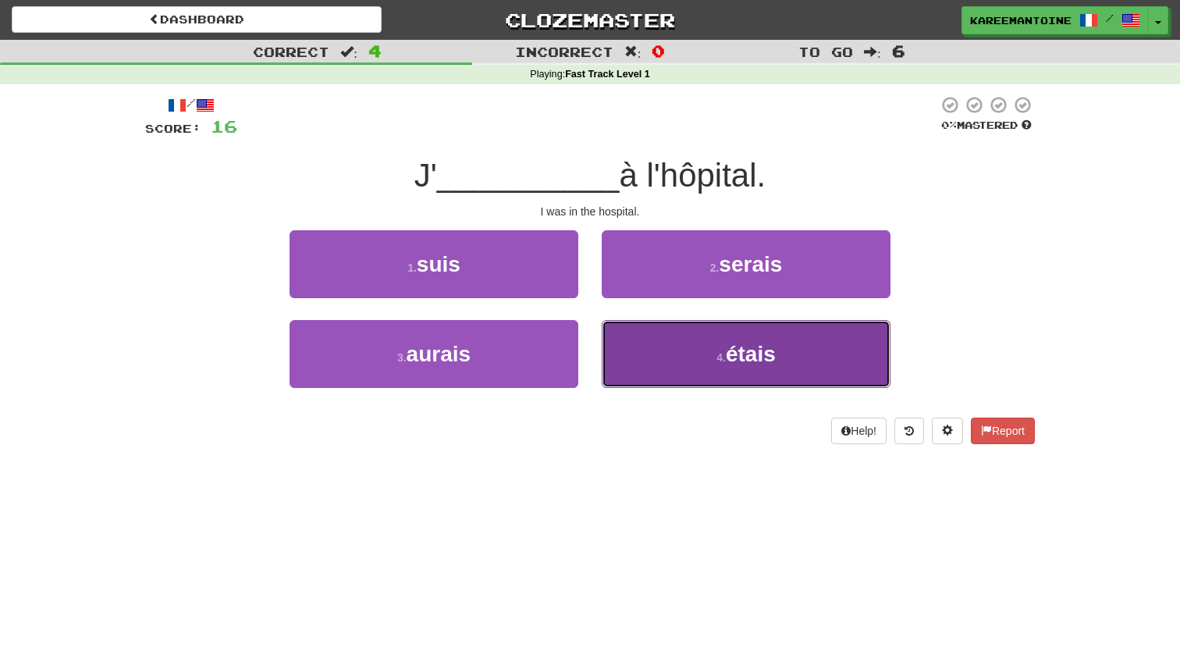
click at [662, 333] on button "4 . étais" at bounding box center [746, 354] width 289 height 68
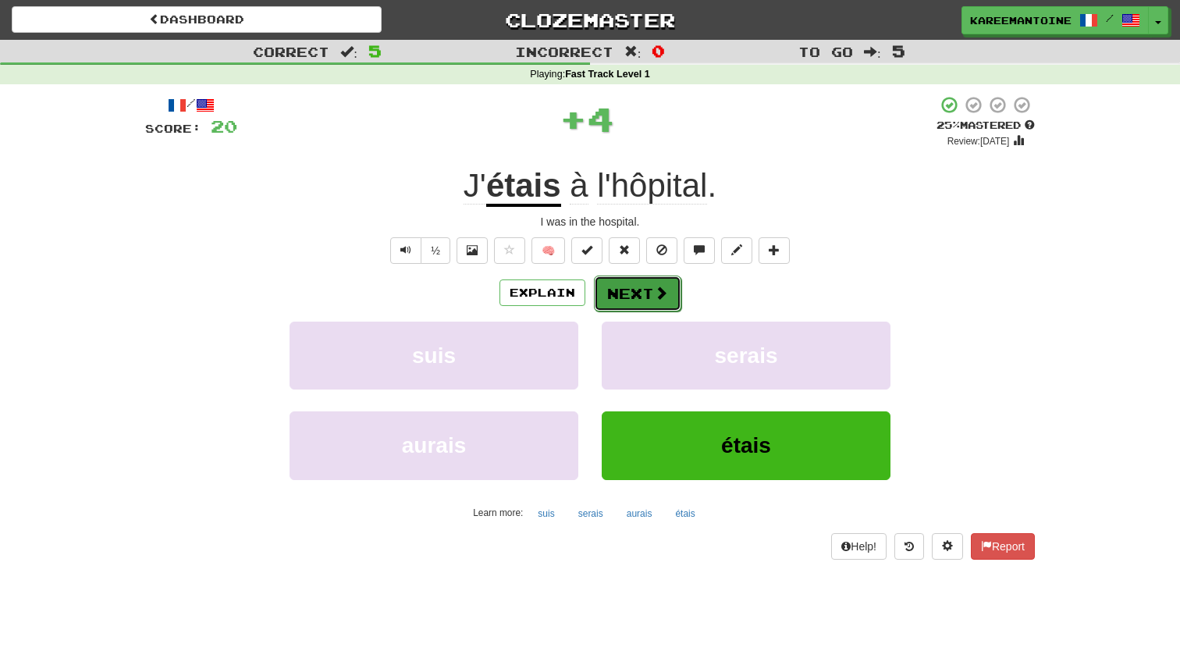
click at [627, 290] on button "Next" at bounding box center [637, 294] width 87 height 36
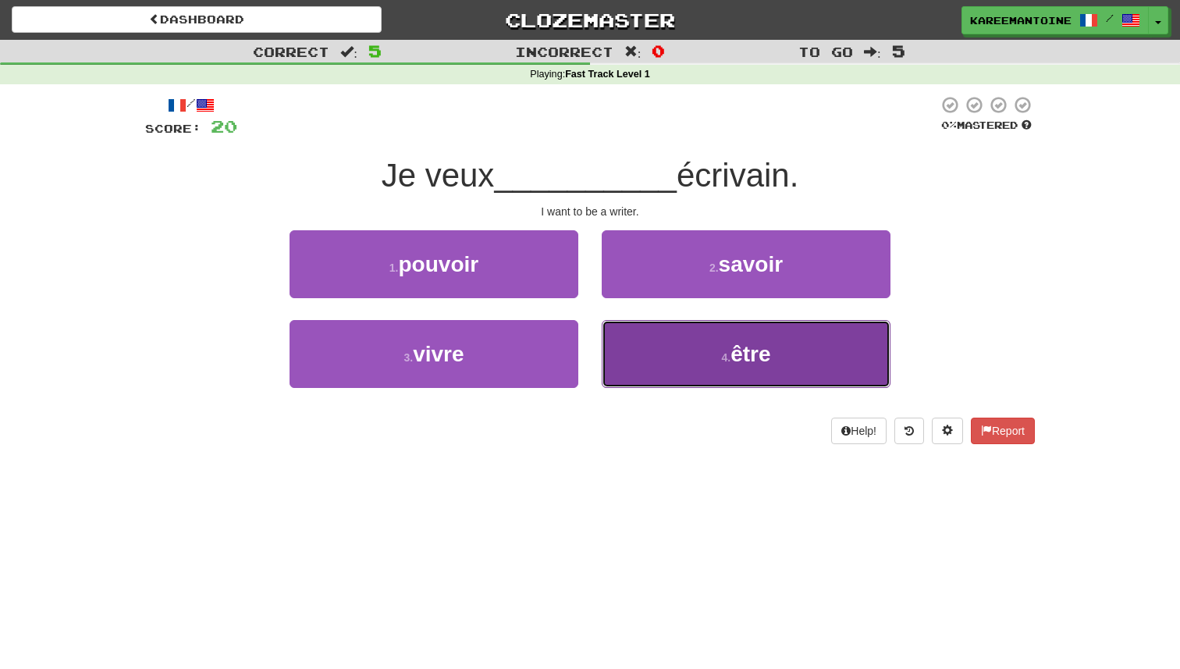
click at [660, 341] on button "4 . être" at bounding box center [746, 354] width 289 height 68
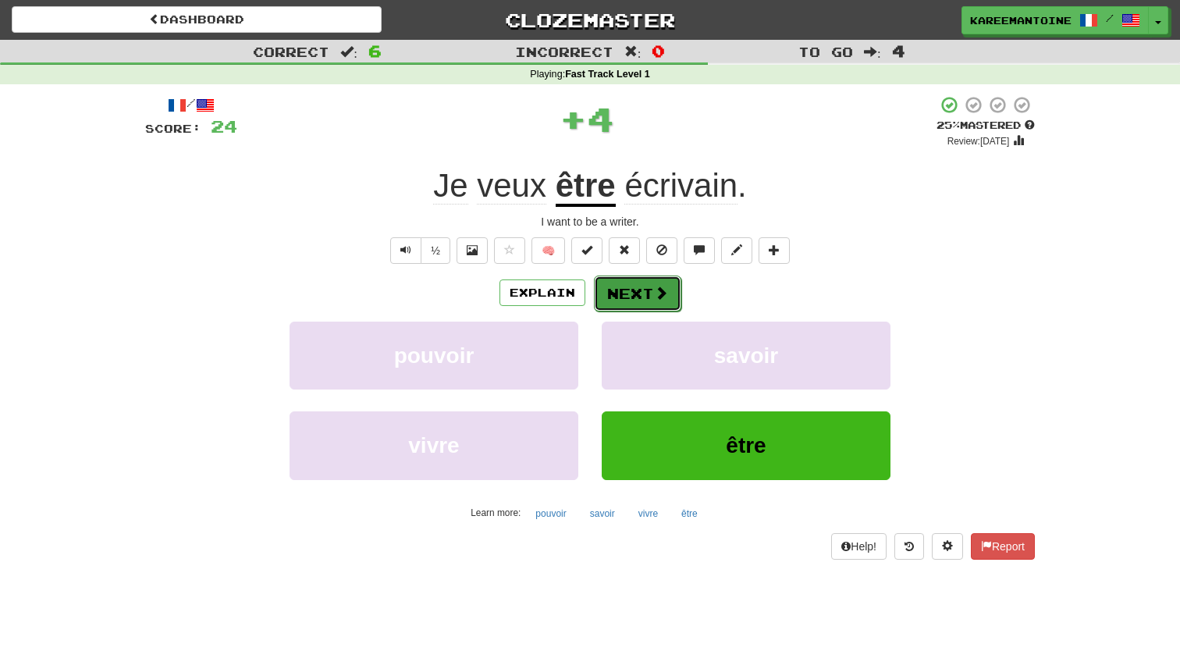
click at [634, 289] on button "Next" at bounding box center [637, 294] width 87 height 36
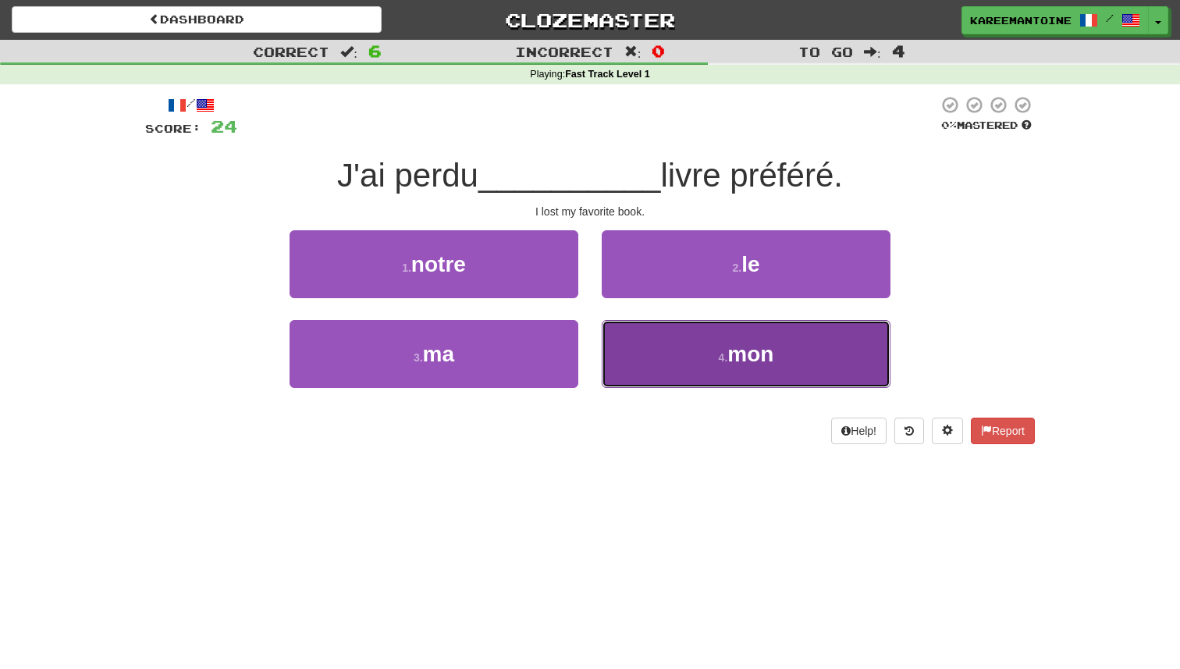
click at [681, 359] on button "4 . mon" at bounding box center [746, 354] width 289 height 68
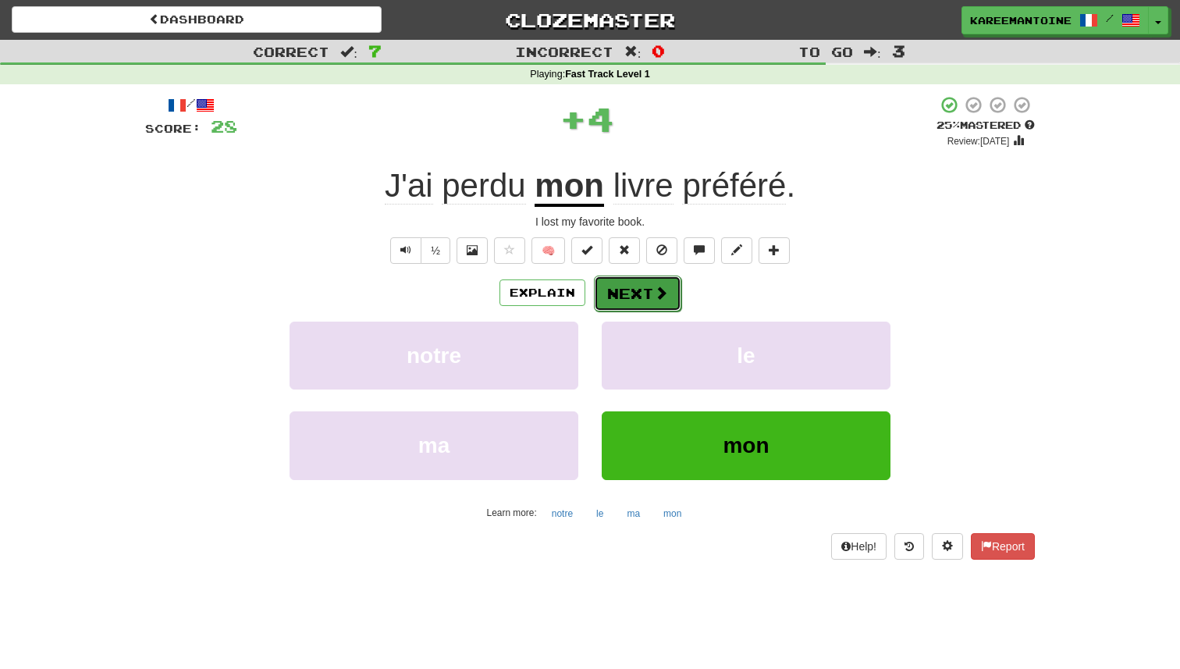
click at [641, 297] on button "Next" at bounding box center [637, 294] width 87 height 36
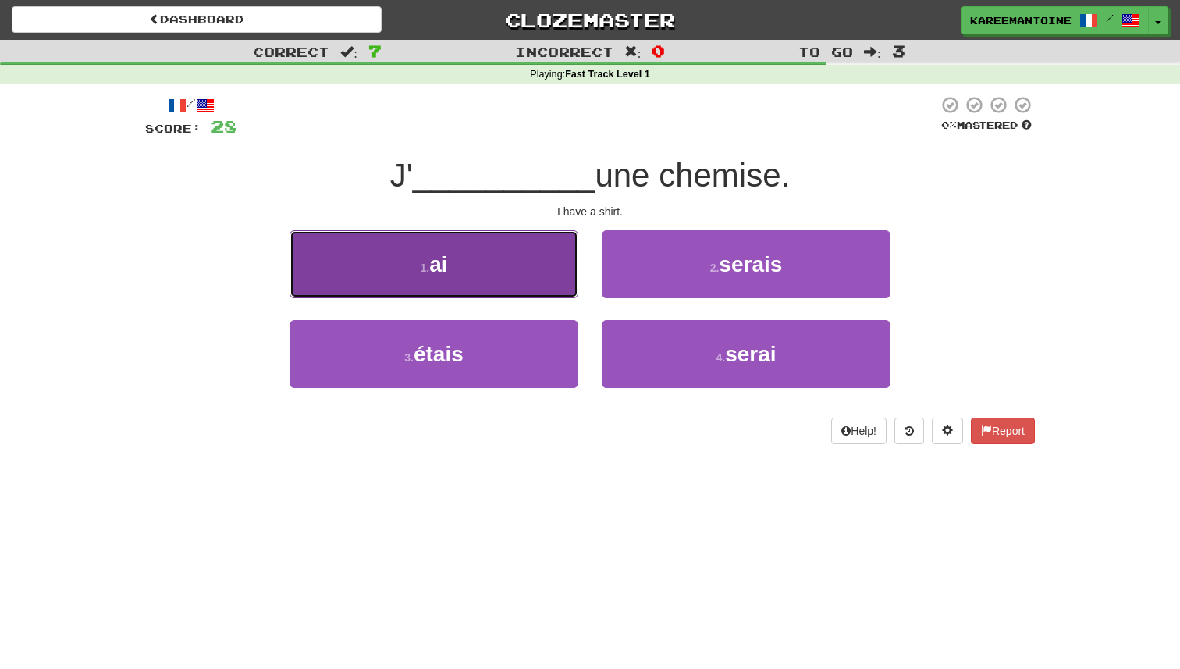
click at [521, 278] on button "1 . ai" at bounding box center [434, 264] width 289 height 68
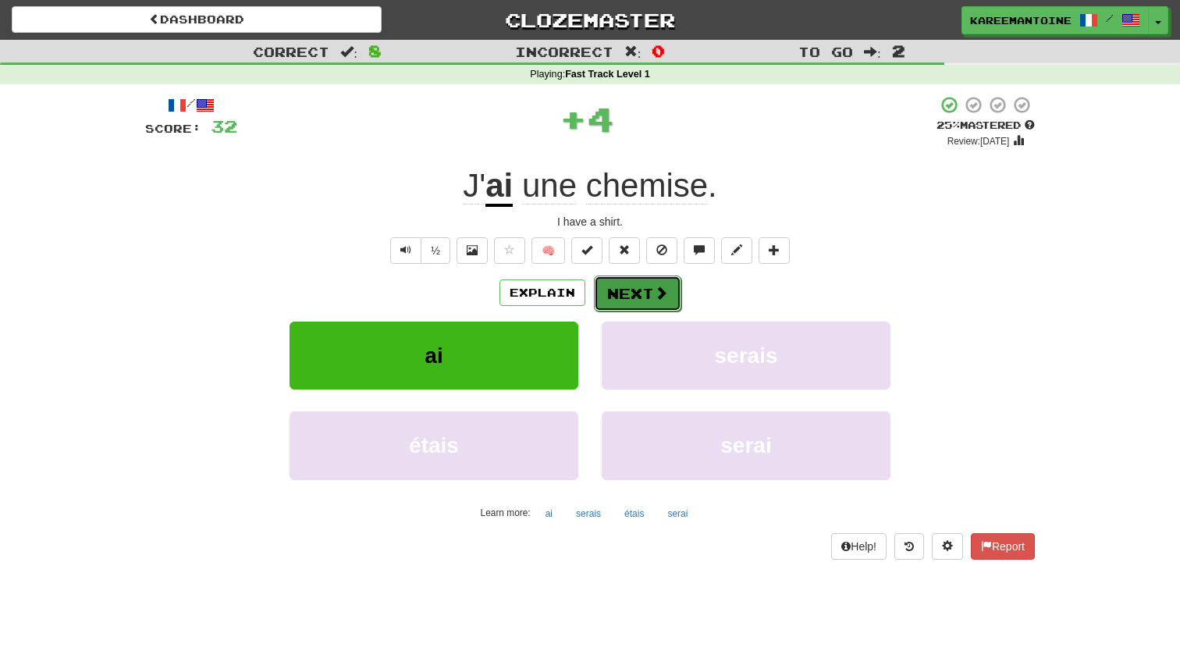
click at [617, 283] on button "Next" at bounding box center [637, 294] width 87 height 36
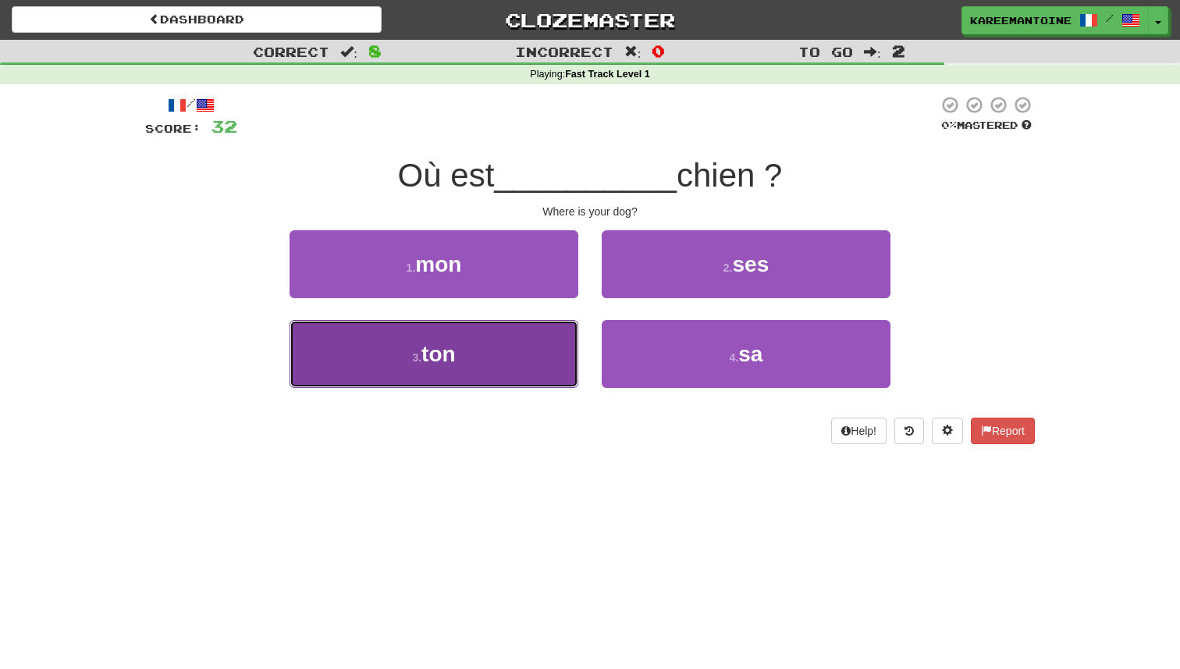
click at [500, 353] on button "3 . ton" at bounding box center [434, 354] width 289 height 68
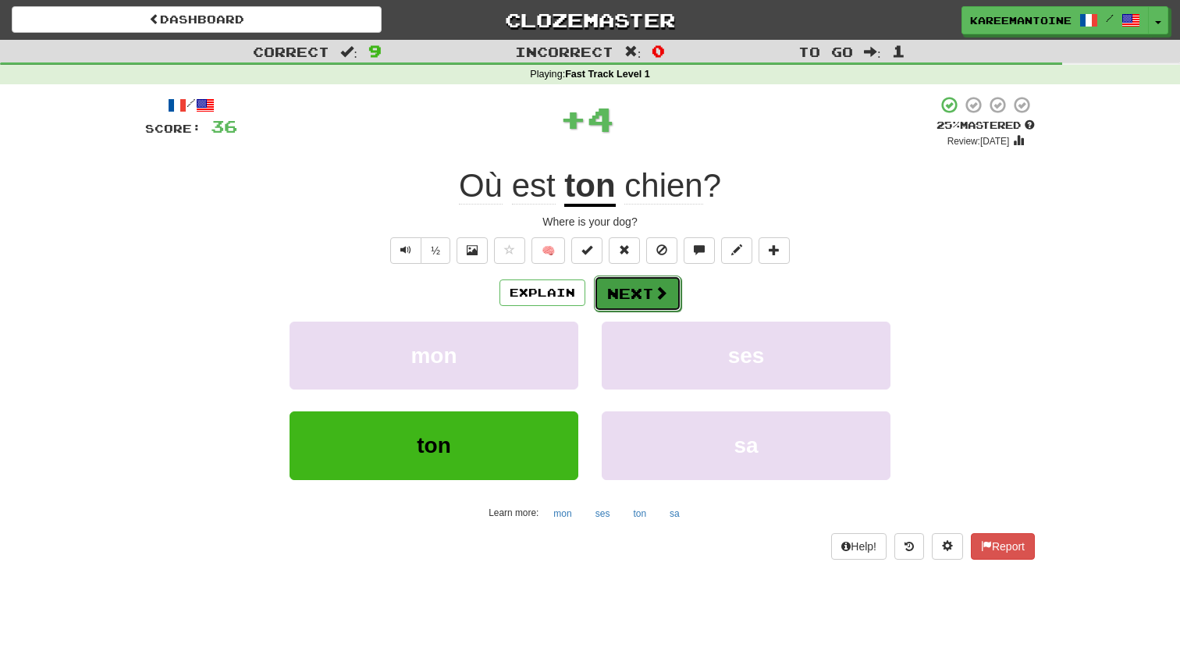
click at [619, 300] on button "Next" at bounding box center [637, 294] width 87 height 36
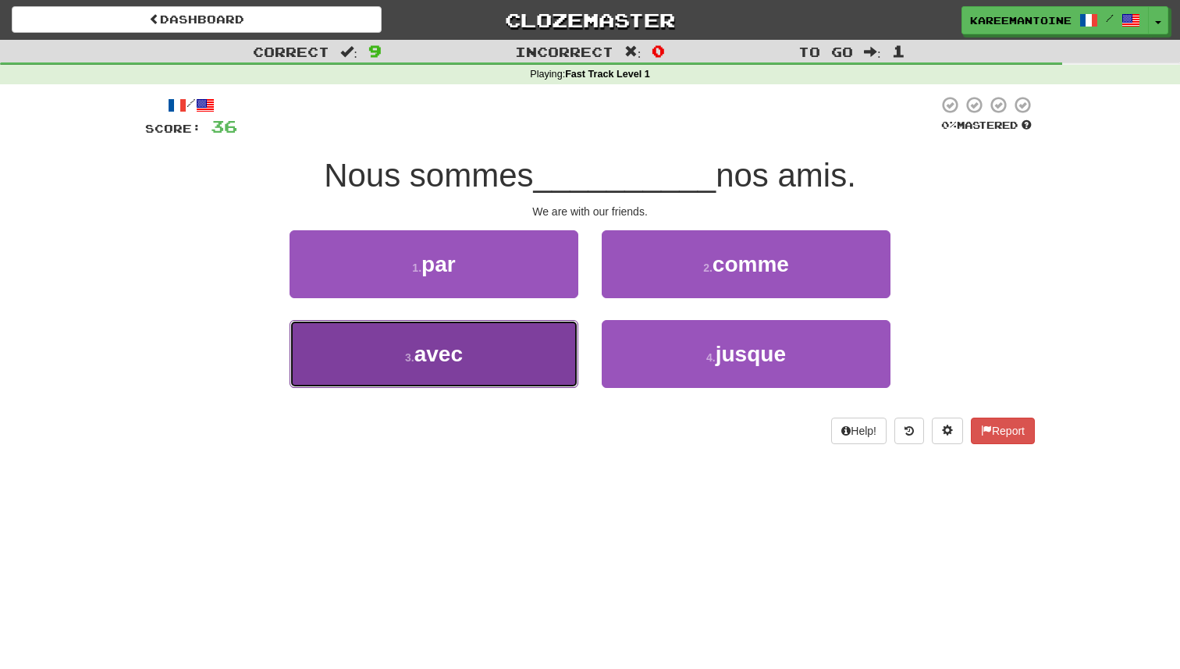
click at [492, 373] on button "3 . avec" at bounding box center [434, 354] width 289 height 68
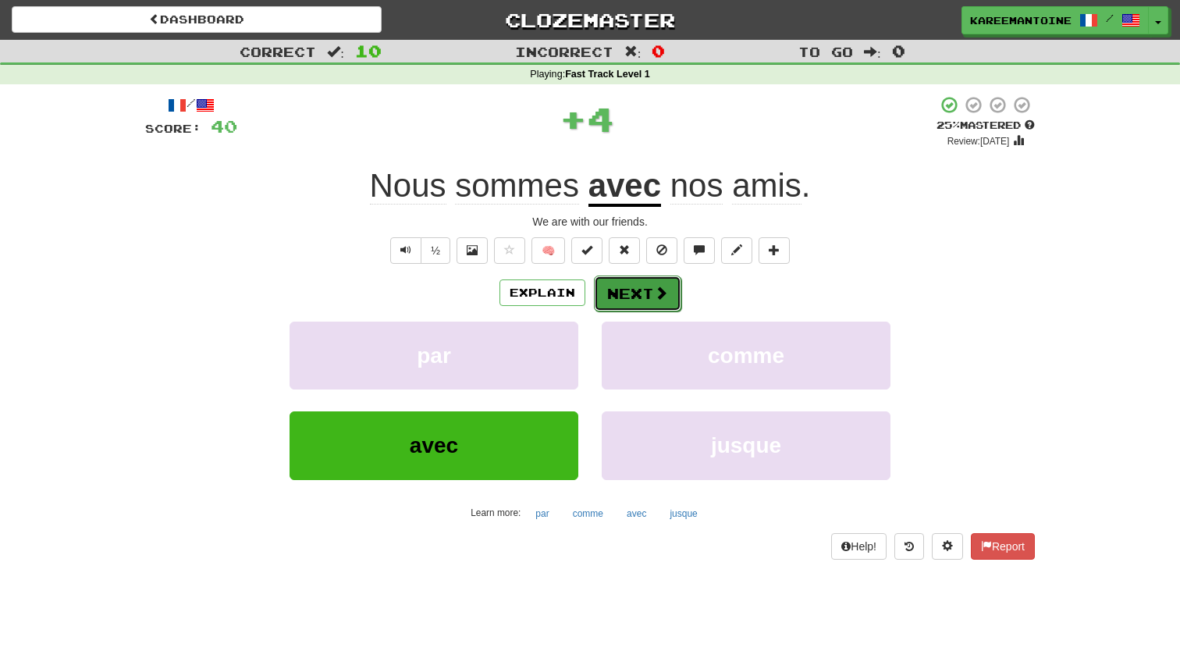
click at [617, 300] on button "Next" at bounding box center [637, 294] width 87 height 36
